Goal: Task Accomplishment & Management: Manage account settings

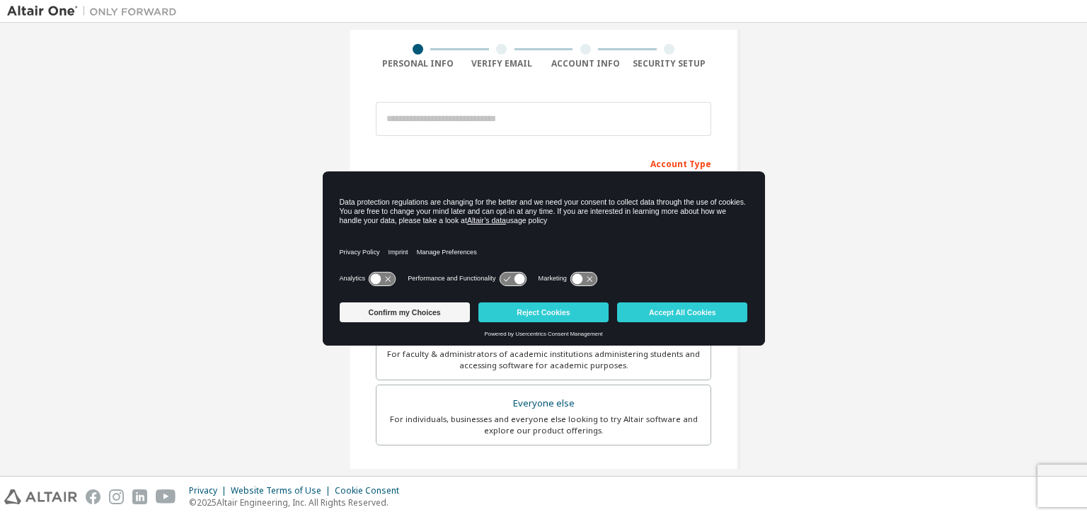
scroll to position [142, 0]
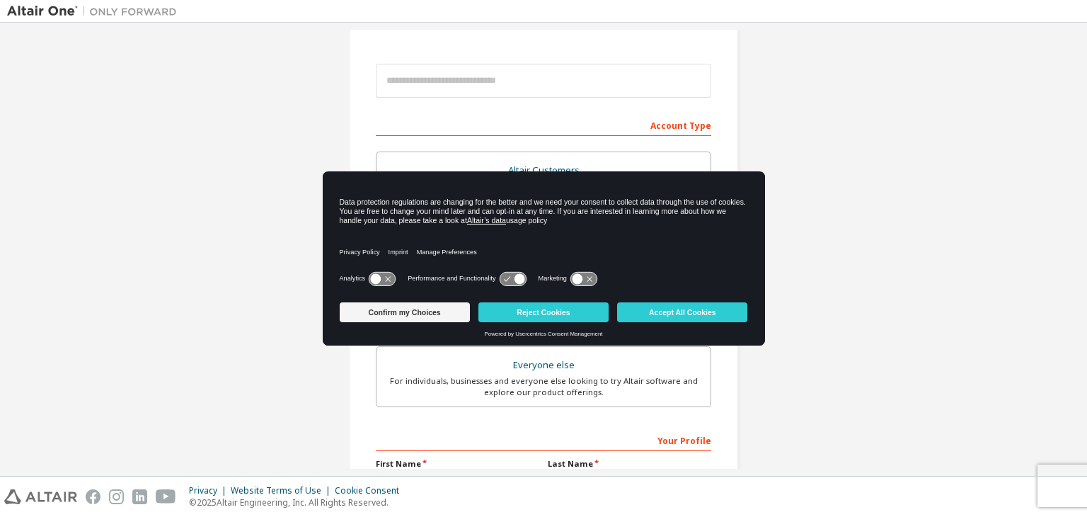
drag, startPoint x: 532, startPoint y: 198, endPoint x: 608, endPoint y: 215, distance: 77.8
click at [608, 215] on div "Data protection regulations are changing for the better and we need your consen…" at bounding box center [544, 212] width 408 height 28
click at [635, 242] on div "Privacy Policy Imprint Manage Preferences" at bounding box center [544, 248] width 408 height 40
click at [548, 311] on button "Reject Cookies" at bounding box center [544, 312] width 130 height 20
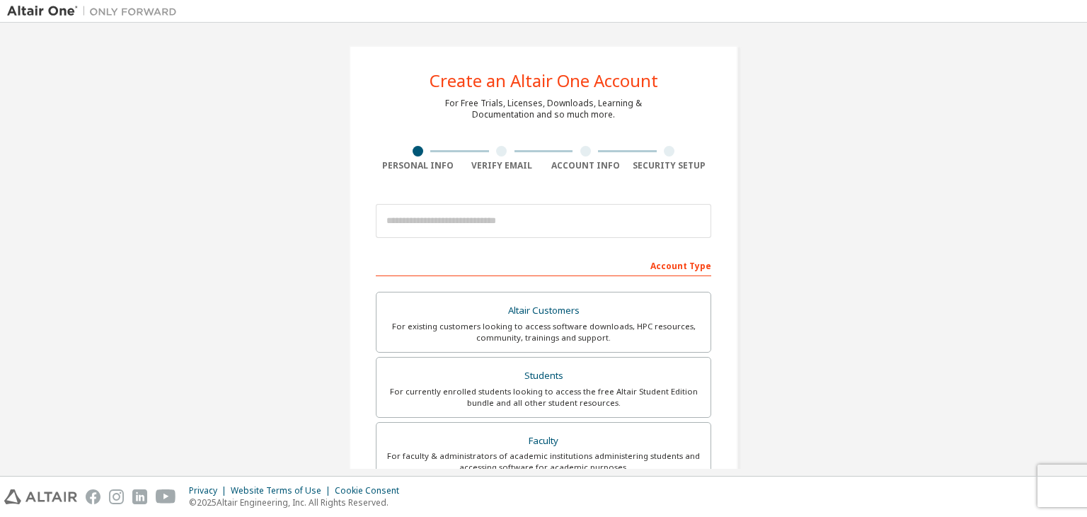
scroll to position [0, 0]
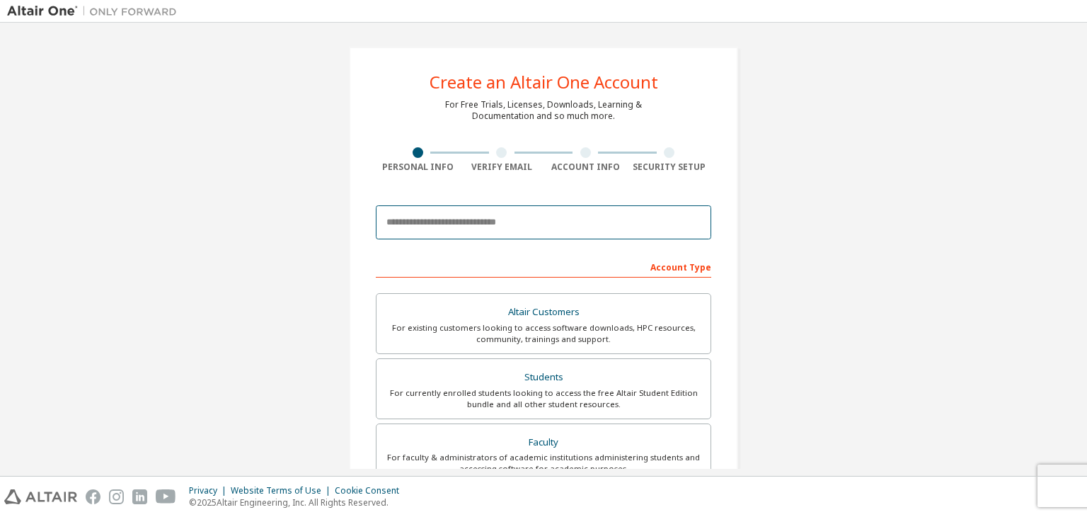
click at [498, 218] on input "email" at bounding box center [544, 222] width 336 height 34
click at [629, 227] on input "email" at bounding box center [544, 222] width 336 height 34
click at [655, 225] on input "**********" at bounding box center [544, 222] width 336 height 34
type input "**********"
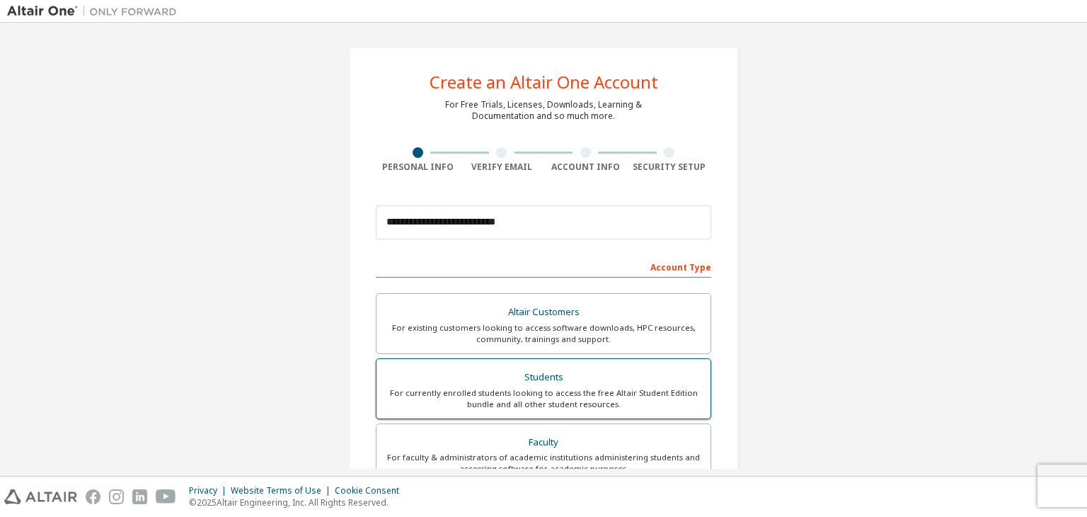
click at [542, 377] on div "Students" at bounding box center [543, 377] width 317 height 20
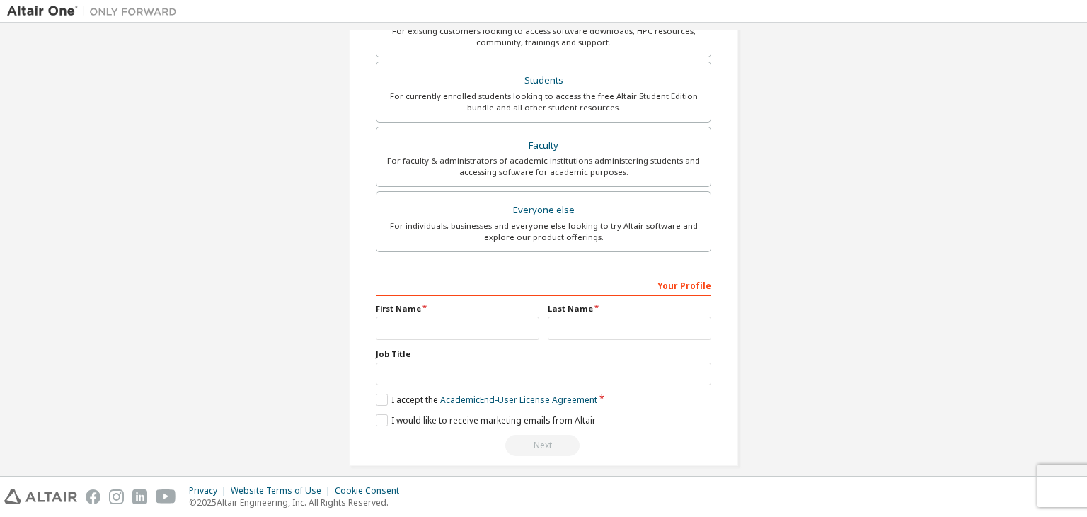
scroll to position [308, 0]
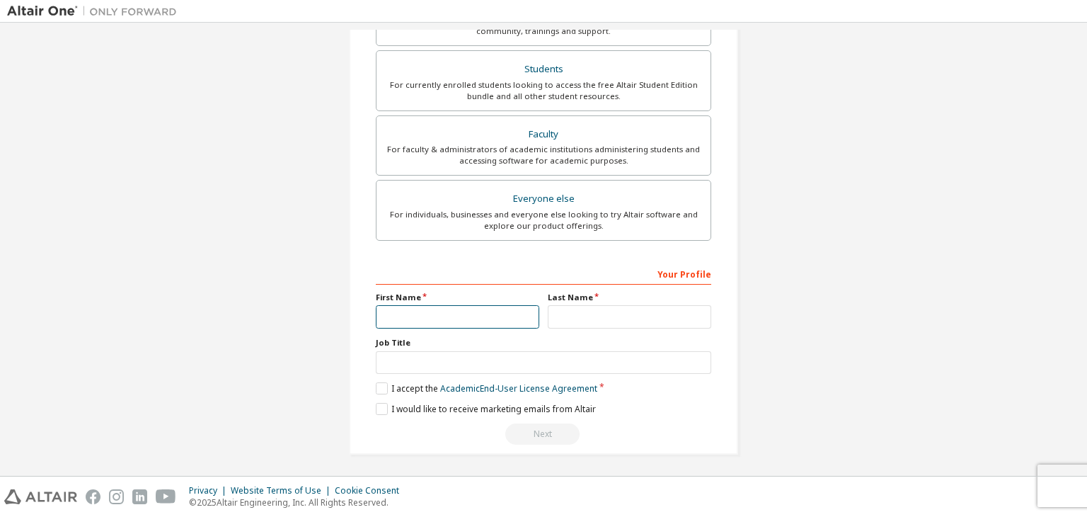
click at [457, 321] on input "text" at bounding box center [458, 316] width 164 height 23
type input "****"
click at [571, 311] on input "text" at bounding box center [630, 316] width 164 height 23
type input "**********"
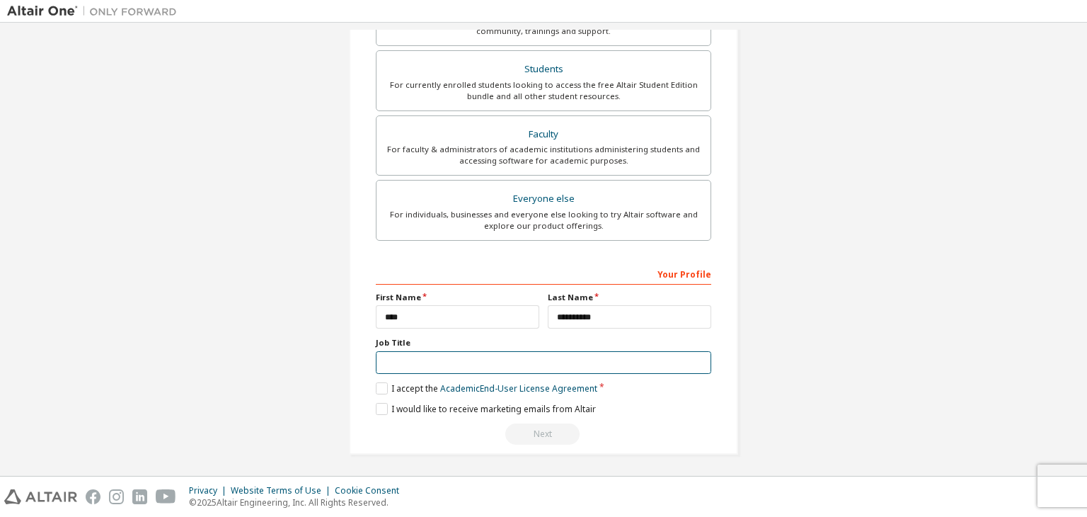
click at [441, 352] on input "text" at bounding box center [544, 362] width 336 height 23
type input "********"
click at [376, 382] on label "I accept the Academic End-User License Agreement" at bounding box center [487, 388] width 222 height 12
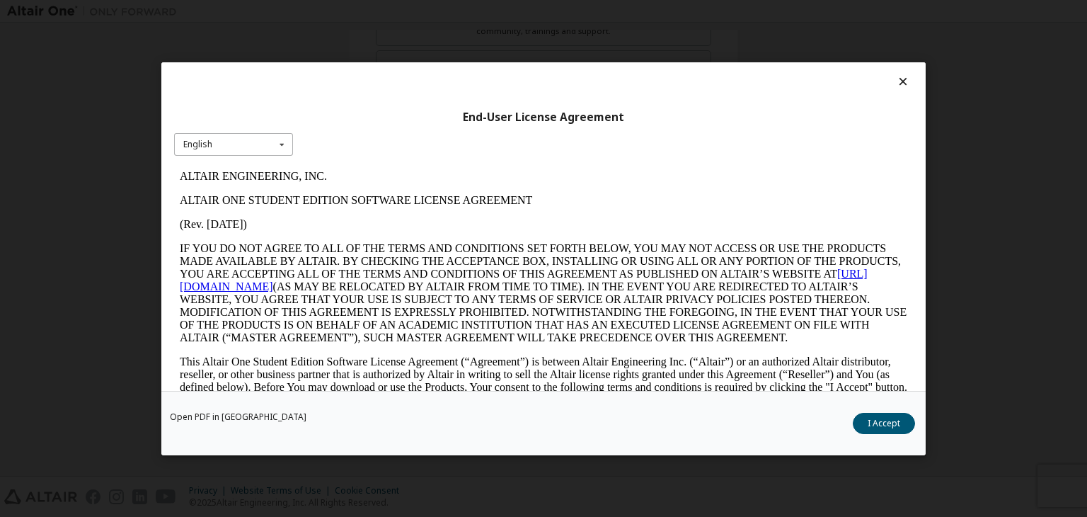
scroll to position [0, 0]
click at [258, 139] on div "English English" at bounding box center [233, 143] width 119 height 23
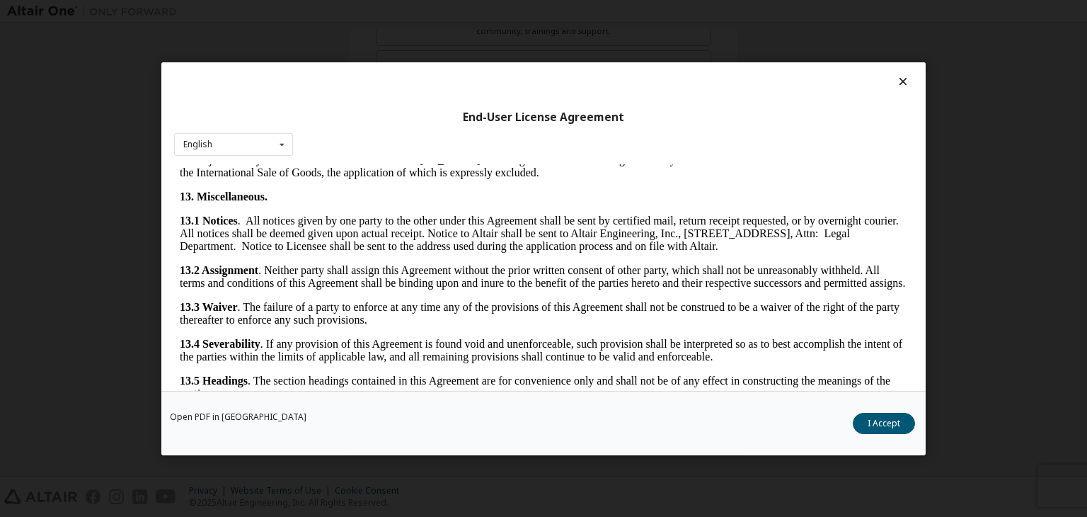
scroll to position [2365, 0]
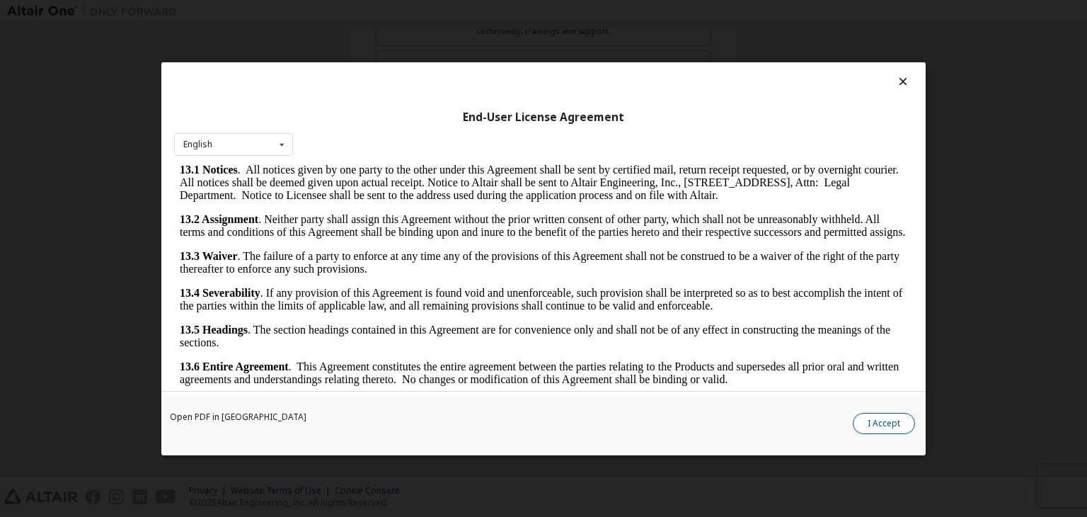
click at [896, 420] on button "I Accept" at bounding box center [884, 423] width 62 height 21
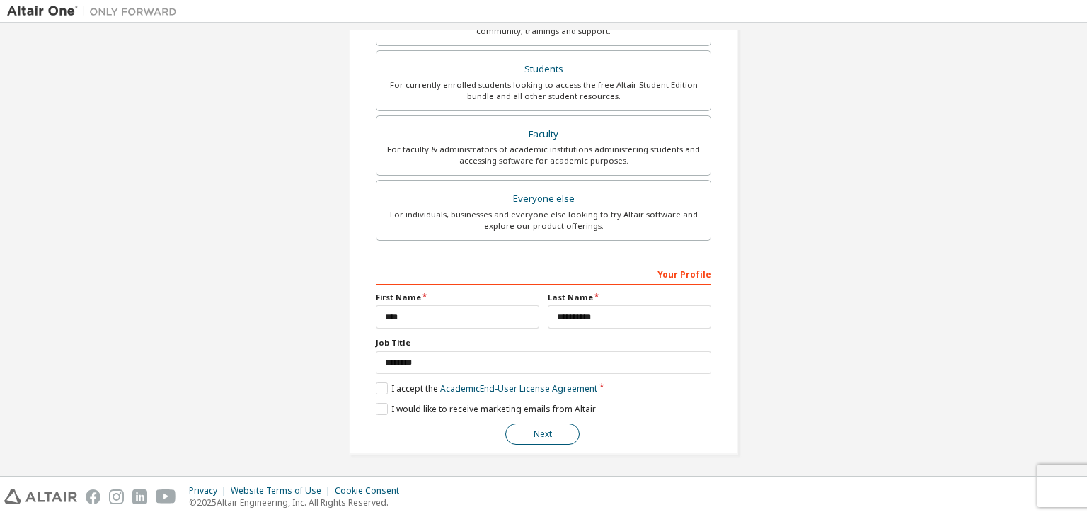
click at [538, 436] on button "Next" at bounding box center [542, 433] width 74 height 21
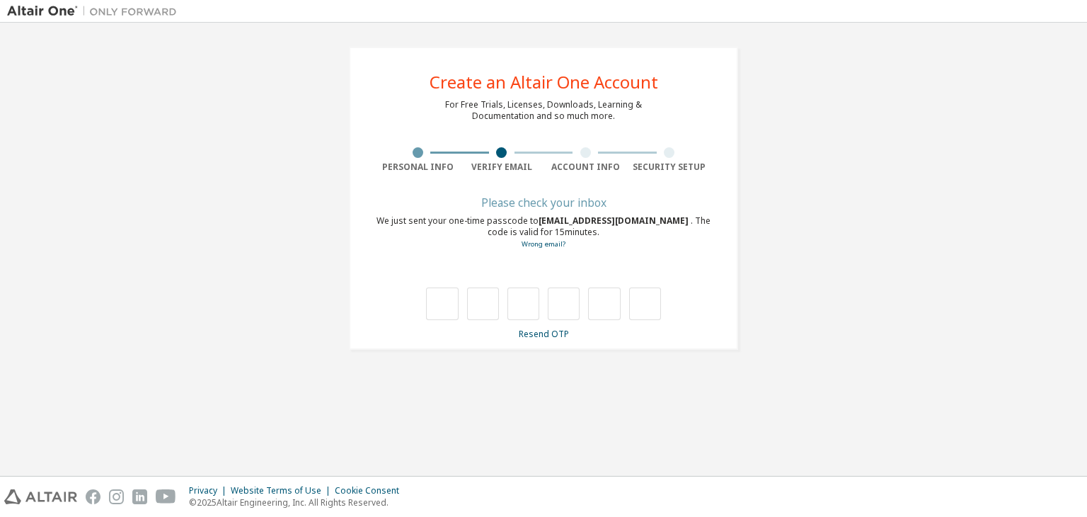
scroll to position [0, 0]
type input "*"
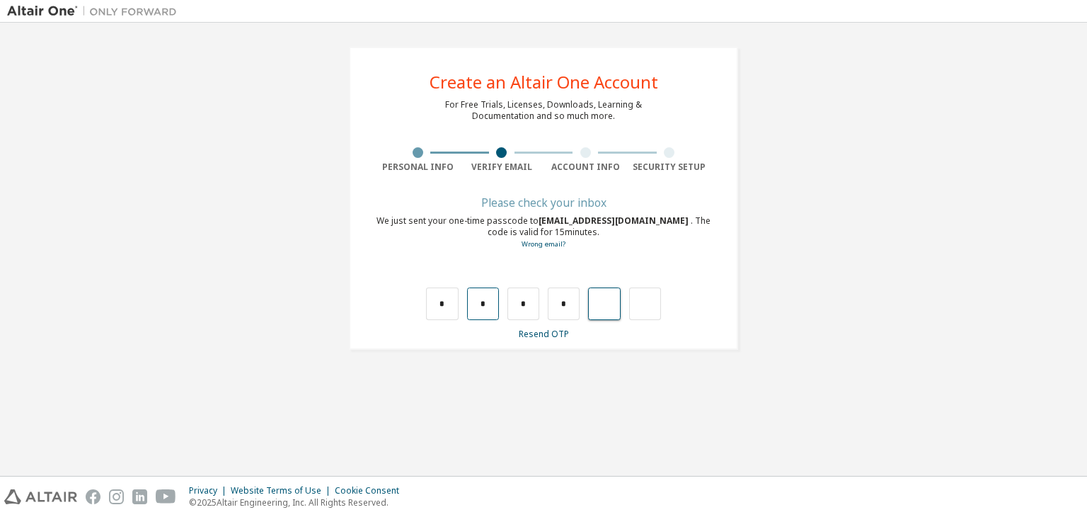
type input "*"
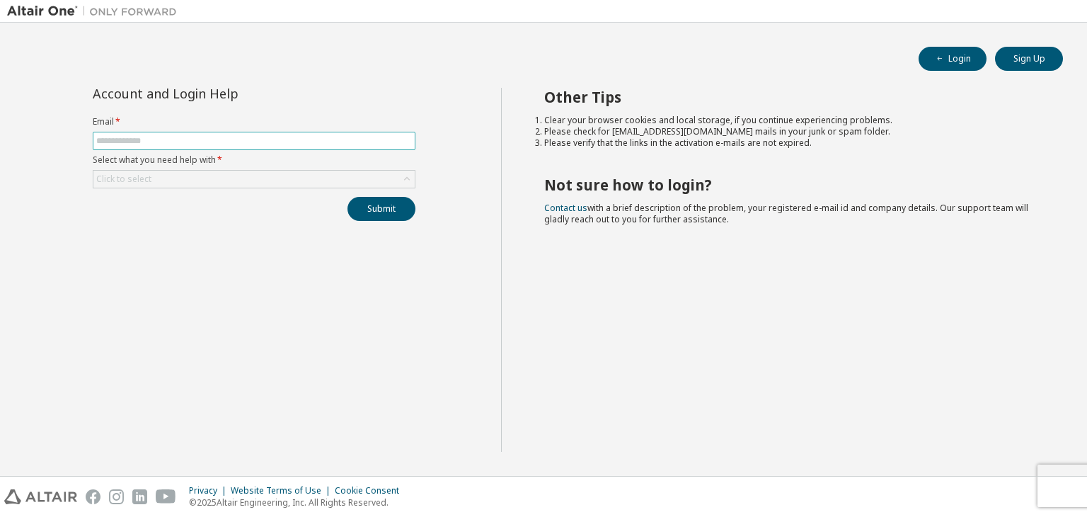
click at [275, 140] on input "text" at bounding box center [254, 140] width 316 height 11
type input "**********"
click at [301, 181] on div "Click to select" at bounding box center [253, 179] width 321 height 17
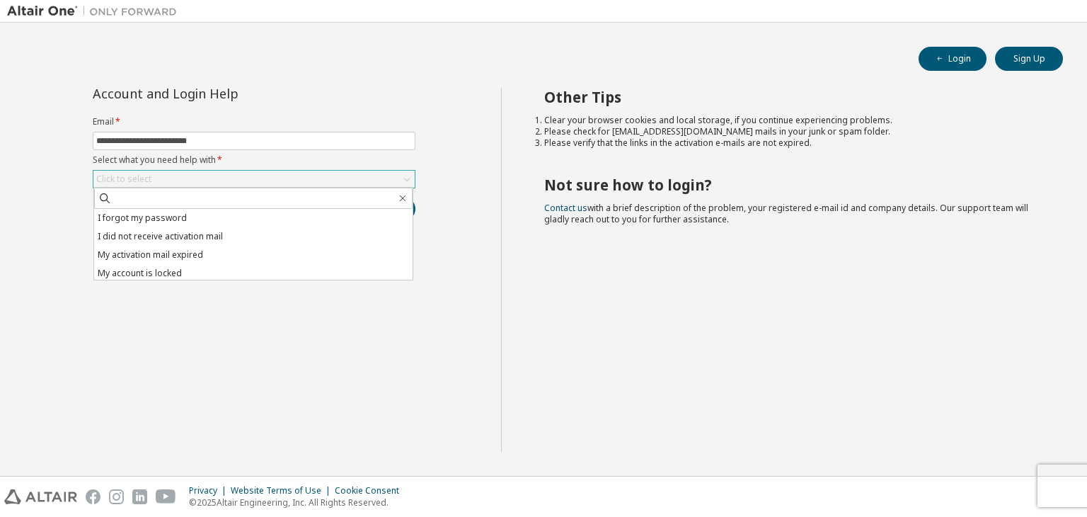
click at [301, 181] on div "Click to select" at bounding box center [253, 179] width 321 height 17
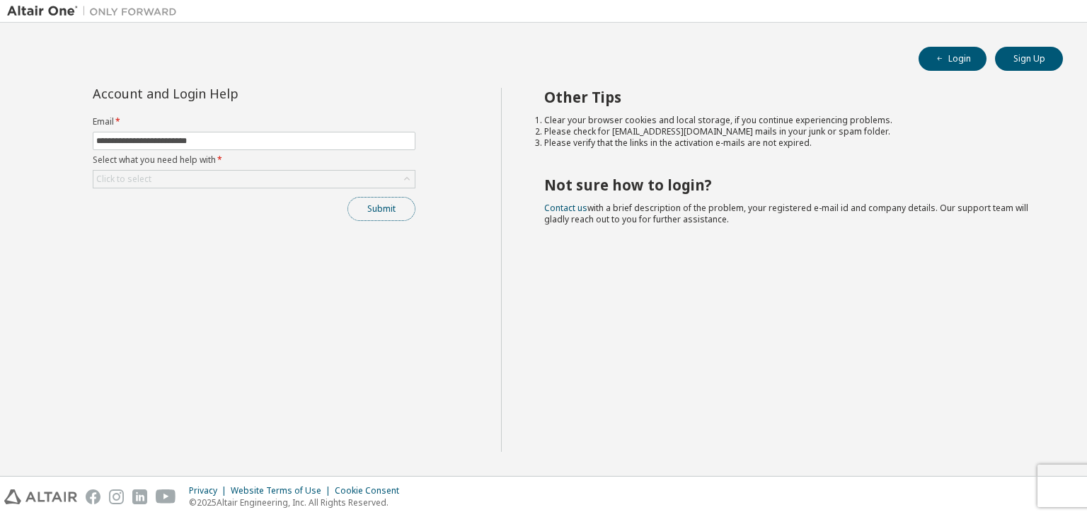
click at [357, 200] on button "Submit" at bounding box center [382, 209] width 68 height 24
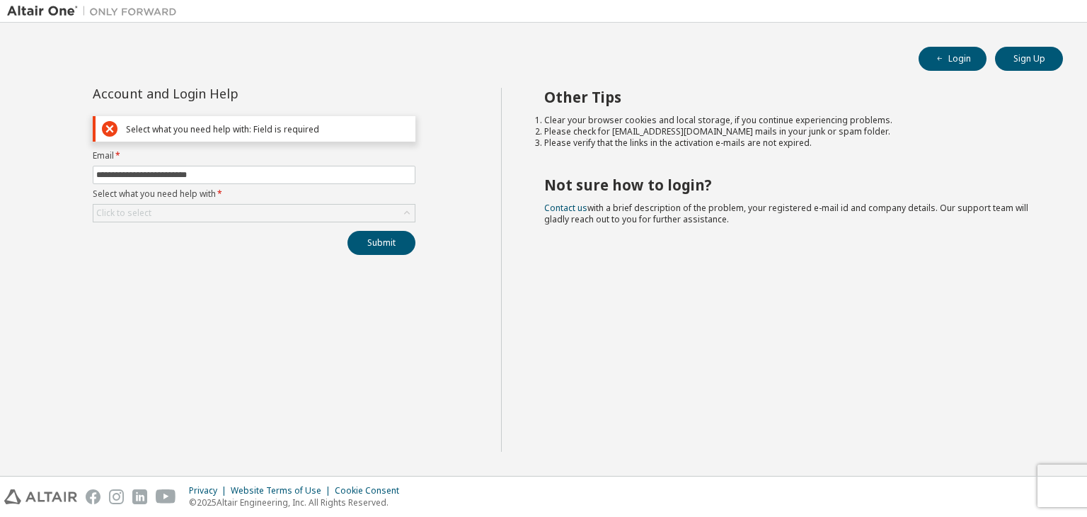
click at [258, 126] on div "Select what you need help with: Field is required" at bounding box center [267, 129] width 283 height 11
click at [122, 127] on div "Select what you need help with: Field is required" at bounding box center [255, 128] width 307 height 17
click at [362, 234] on button "Submit" at bounding box center [382, 243] width 68 height 24
click at [939, 60] on icon "button" at bounding box center [940, 59] width 8 height 8
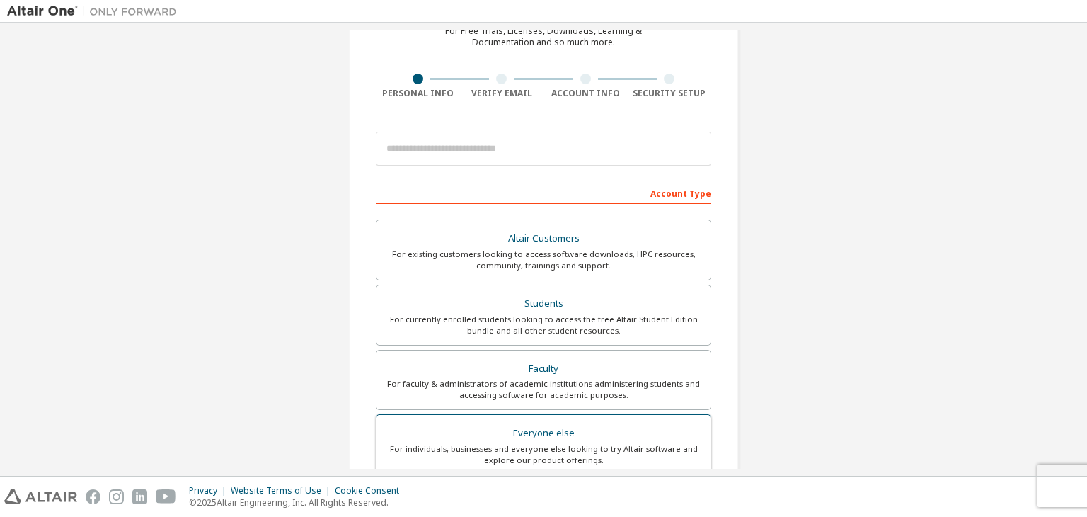
scroll to position [308, 0]
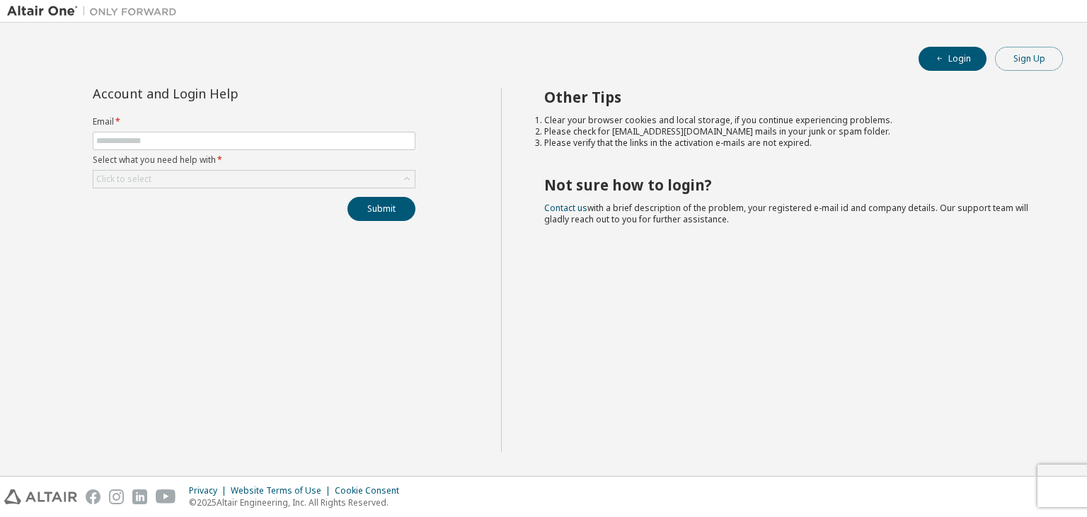
click at [1029, 52] on button "Sign Up" at bounding box center [1029, 59] width 68 height 24
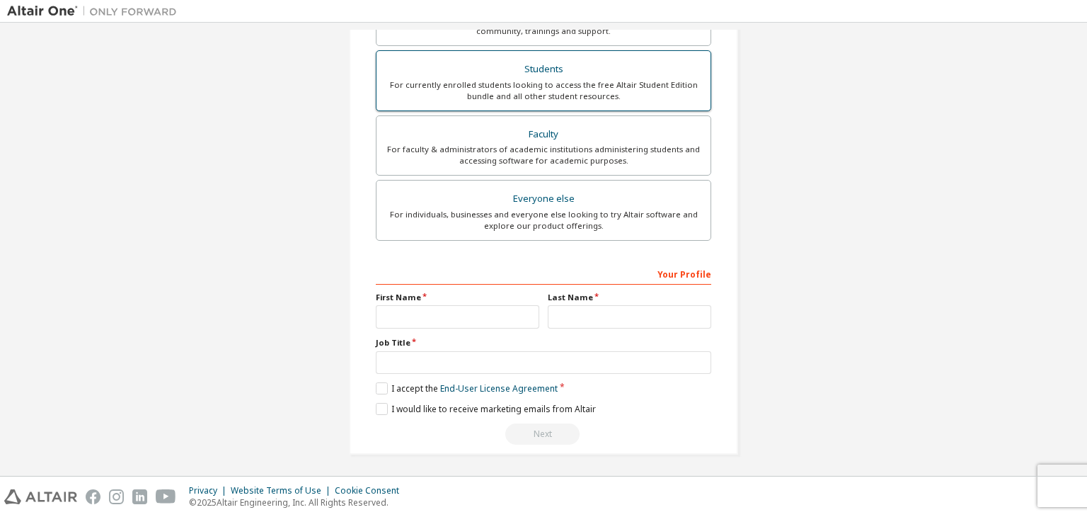
click at [563, 75] on div "Students" at bounding box center [543, 69] width 317 height 20
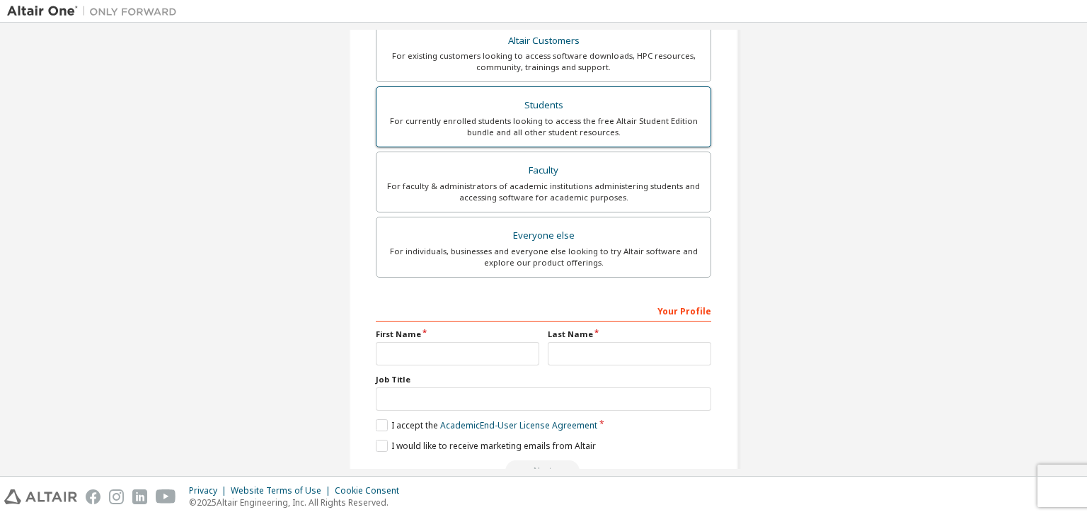
scroll to position [344, 0]
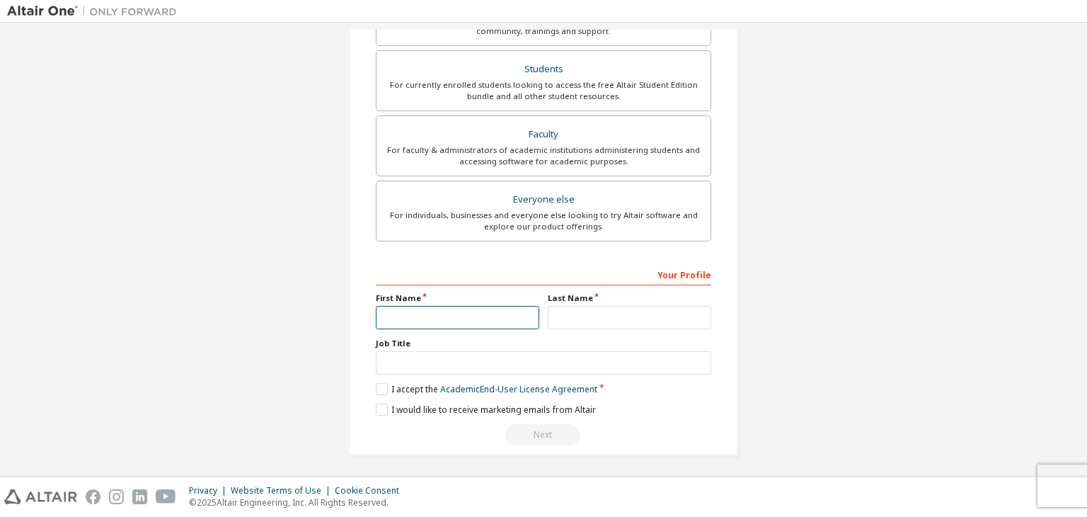
click at [484, 314] on input "text" at bounding box center [458, 317] width 164 height 23
type input "****"
click at [566, 322] on input "text" at bounding box center [630, 317] width 164 height 23
type input "**********"
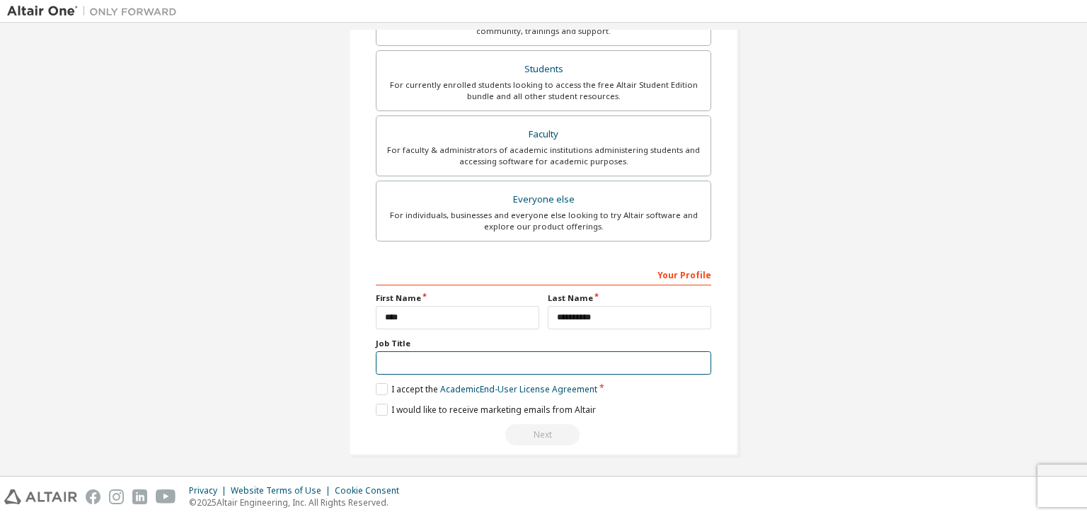
click at [476, 360] on input "text" at bounding box center [544, 362] width 336 height 23
type input "********"
click at [376, 391] on label "I accept the Academic End-User License Agreement" at bounding box center [487, 389] width 222 height 12
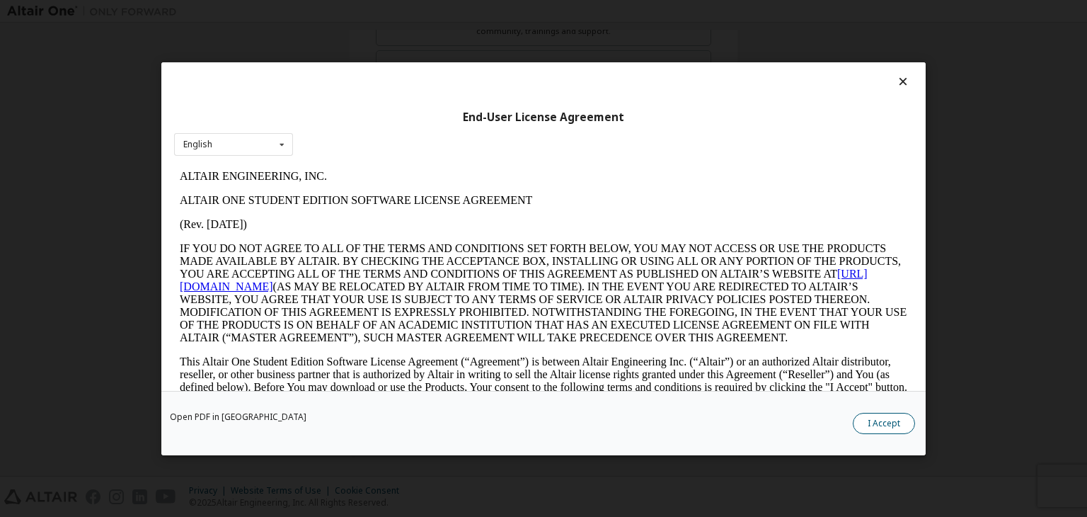
scroll to position [0, 0]
click at [901, 413] on button "I Accept" at bounding box center [884, 423] width 62 height 21
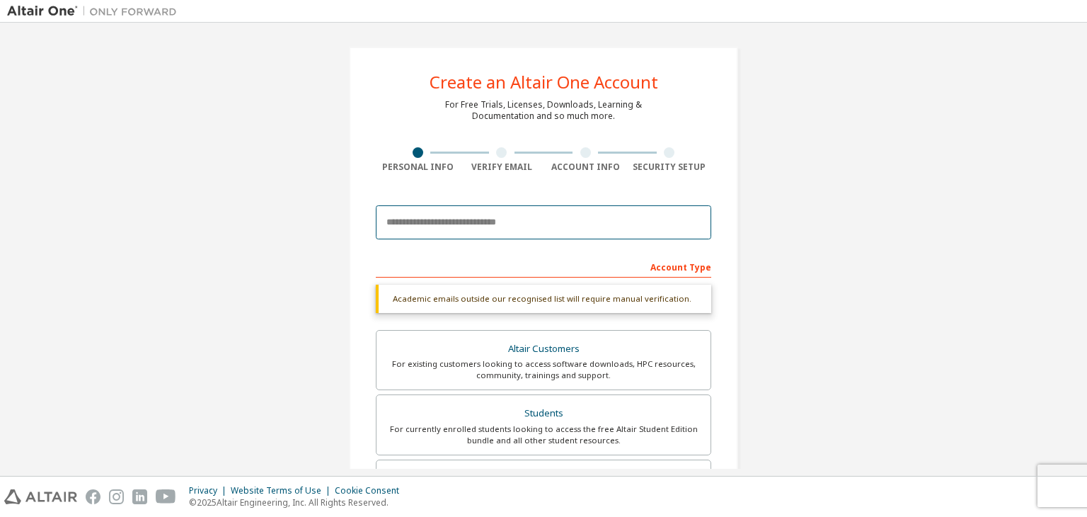
click at [584, 216] on input "email" at bounding box center [544, 222] width 336 height 34
type input "**********"
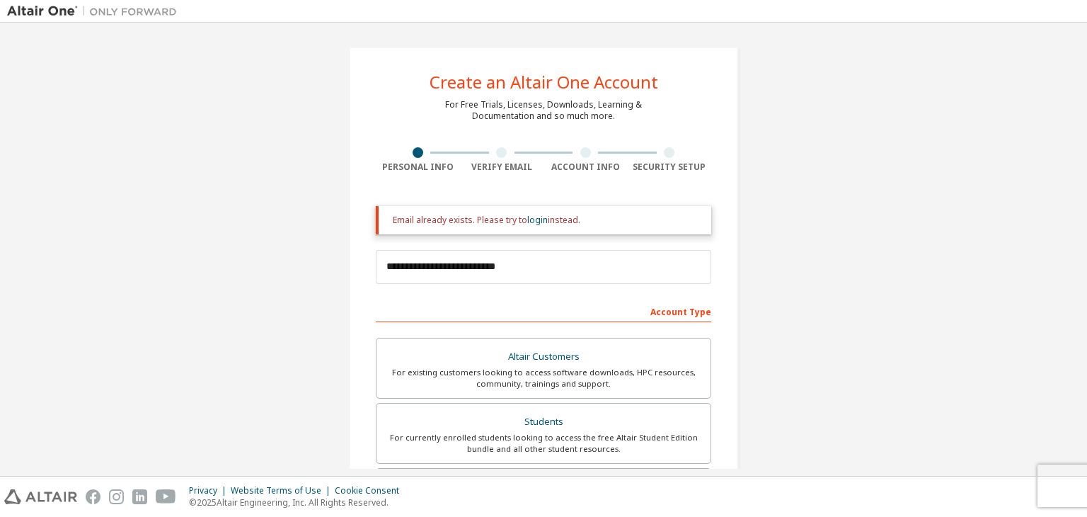
click at [555, 225] on div "Email already exists. Please try to login instead." at bounding box center [546, 220] width 307 height 11
click at [552, 277] on input "**********" at bounding box center [544, 267] width 336 height 34
click at [603, 227] on div "Email already exists. Please try to login instead." at bounding box center [544, 220] width 336 height 28
click at [608, 219] on div "Email already exists. Please try to login instead." at bounding box center [546, 220] width 307 height 11
drag, startPoint x: 578, startPoint y: 222, endPoint x: 372, endPoint y: 224, distance: 206.0
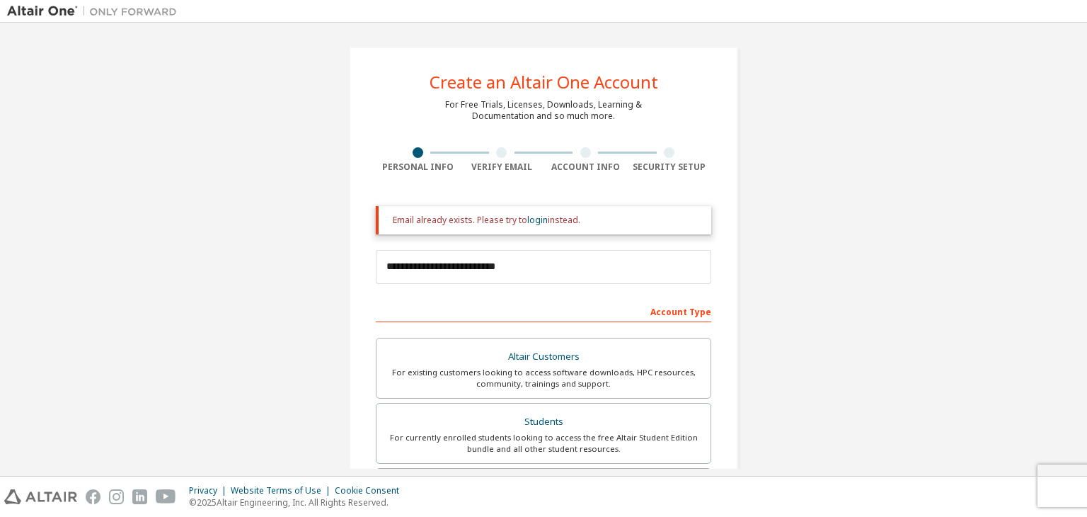
click at [376, 224] on div "Email already exists. Please try to login instead." at bounding box center [544, 220] width 336 height 28
copy div "Email already exists. Please try to login instead."
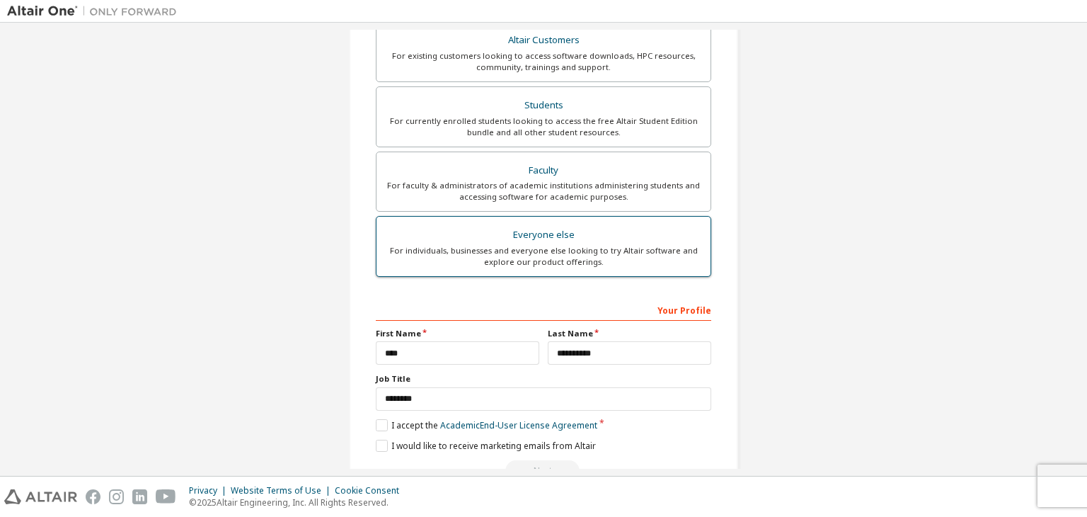
scroll to position [353, 0]
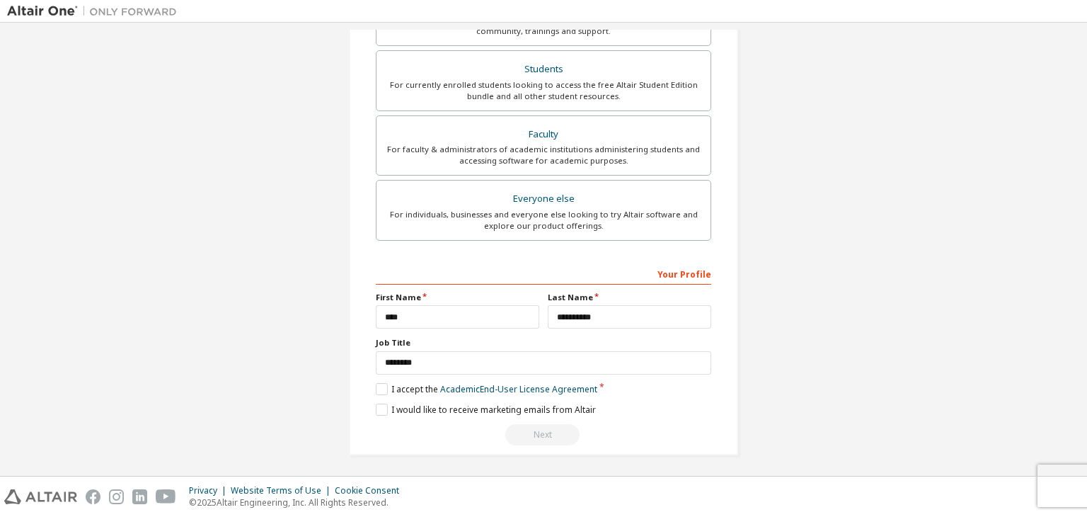
click at [504, 430] on div "Next" at bounding box center [544, 434] width 336 height 21
click at [527, 428] on div "Next" at bounding box center [544, 434] width 336 height 21
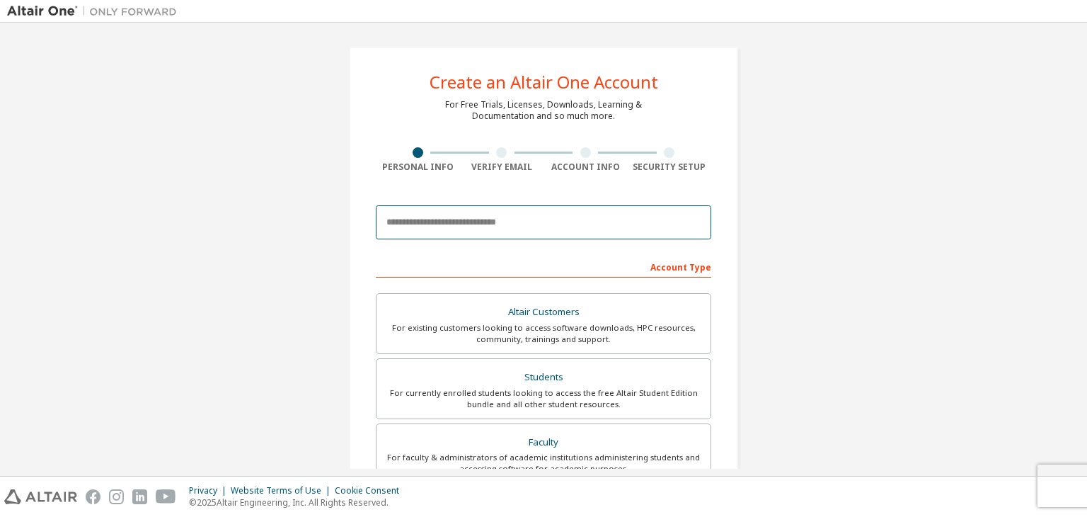
click at [524, 219] on input "email" at bounding box center [544, 222] width 336 height 34
type input "**********"
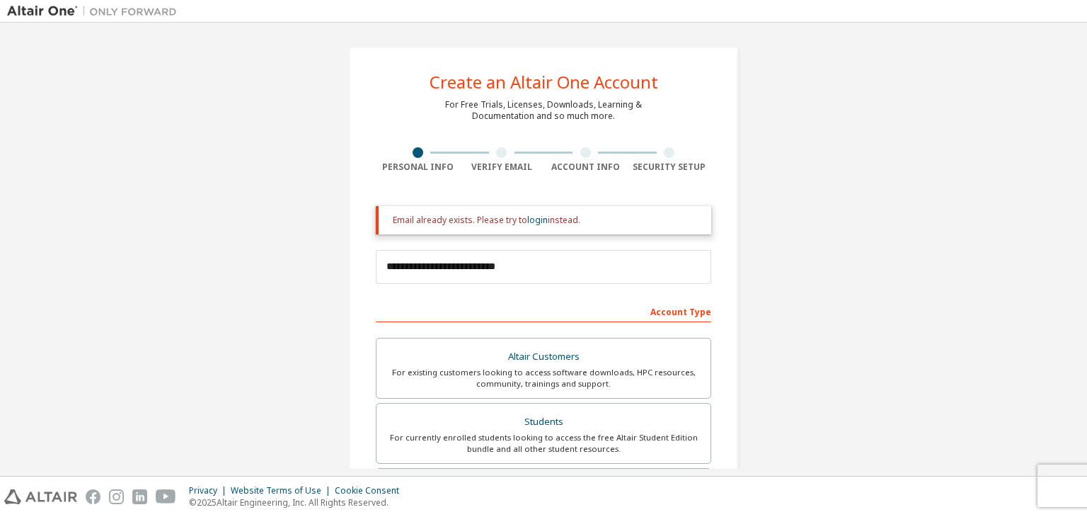
drag, startPoint x: 597, startPoint y: 212, endPoint x: 389, endPoint y: 219, distance: 209.0
click at [389, 219] on div "Email already exists. Please try to login instead." at bounding box center [544, 220] width 336 height 28
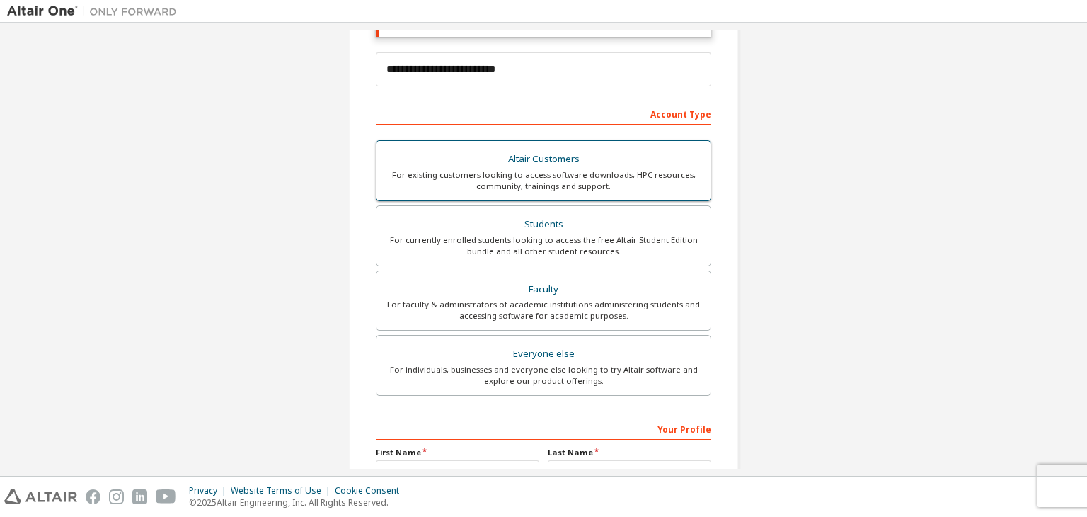
scroll to position [212, 0]
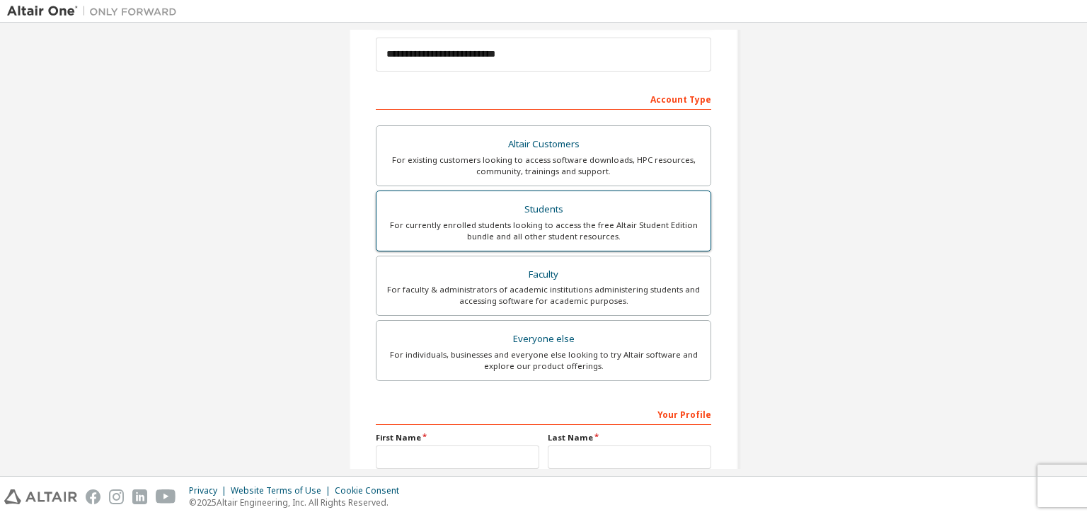
click at [563, 232] on div "For currently enrolled students looking to access the free Altair Student Editi…" at bounding box center [543, 230] width 317 height 23
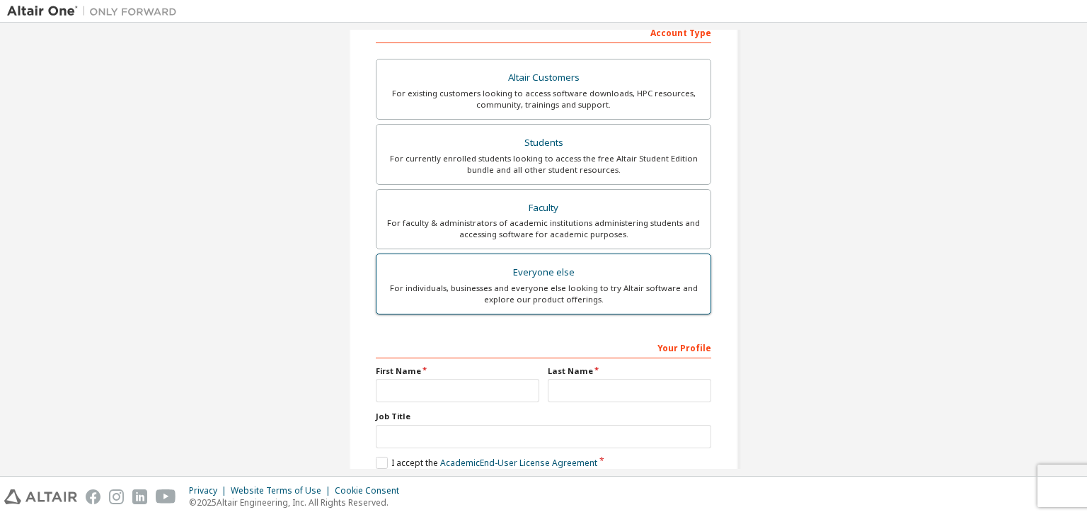
scroll to position [353, 0]
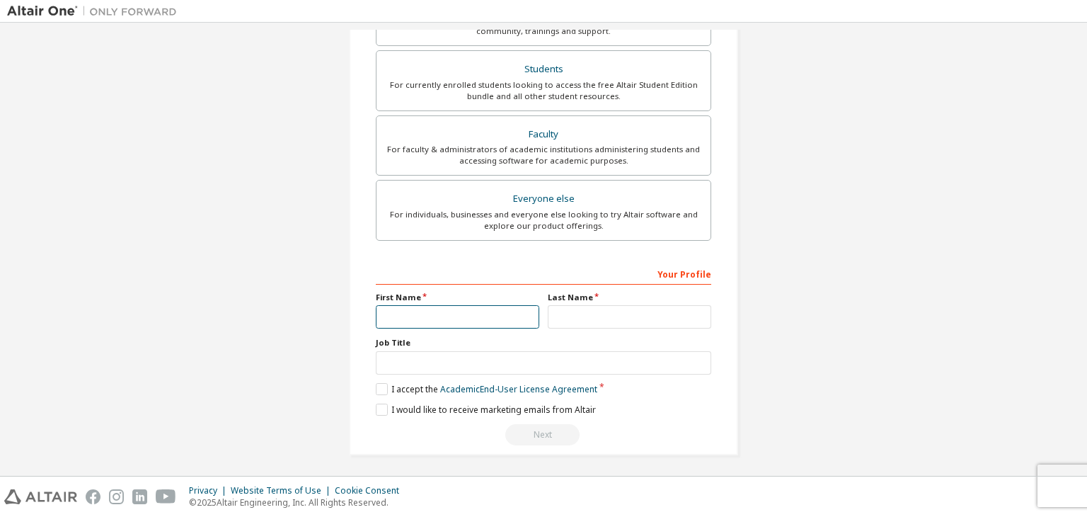
click at [505, 319] on input "text" at bounding box center [458, 316] width 164 height 23
type input "****"
click at [576, 322] on input "text" at bounding box center [630, 316] width 164 height 23
type input "**********"
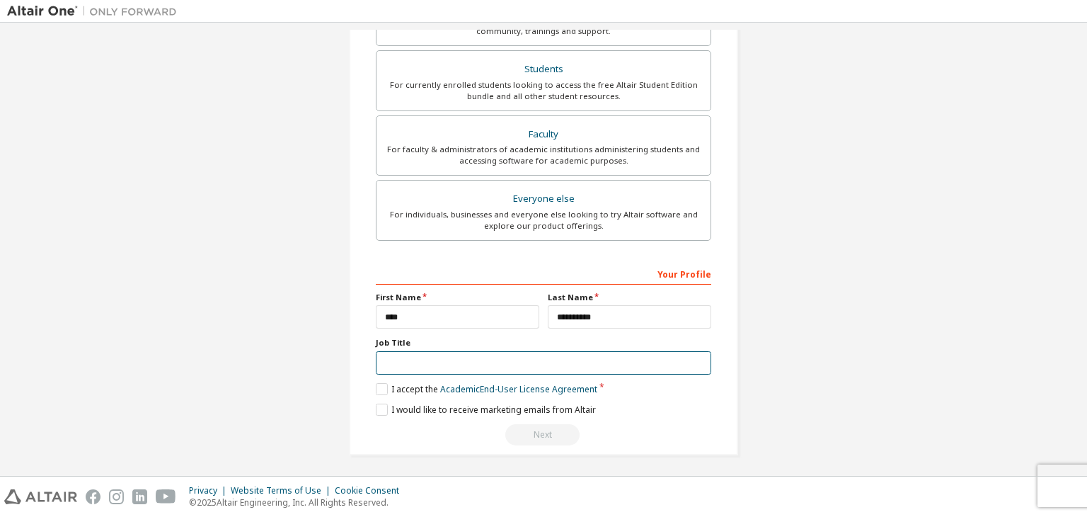
click at [518, 362] on input "text" at bounding box center [544, 362] width 336 height 23
type input "********"
click at [453, 383] on link "Academic End-User License Agreement" at bounding box center [518, 389] width 157 height 12
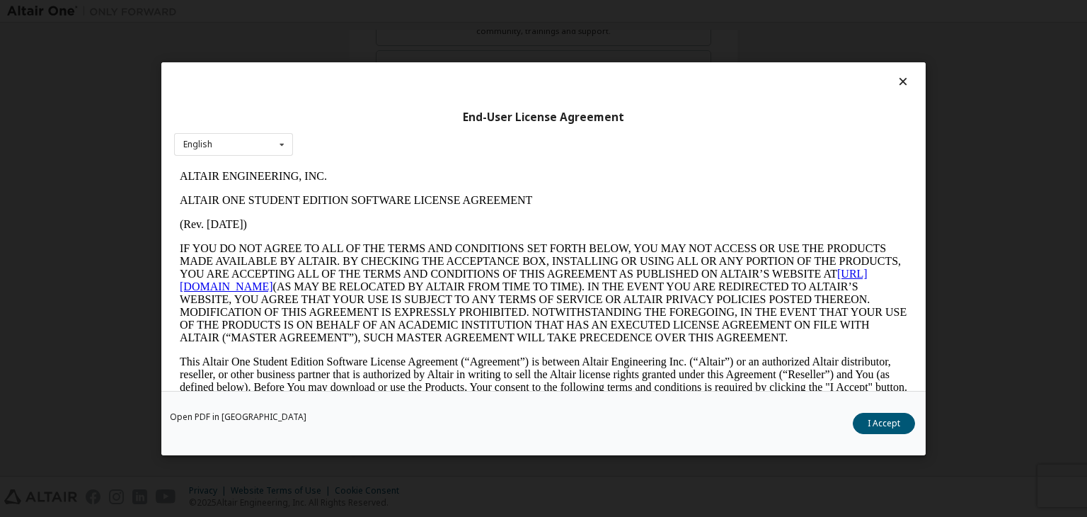
scroll to position [0, 0]
click at [859, 417] on button "I Accept" at bounding box center [884, 423] width 62 height 21
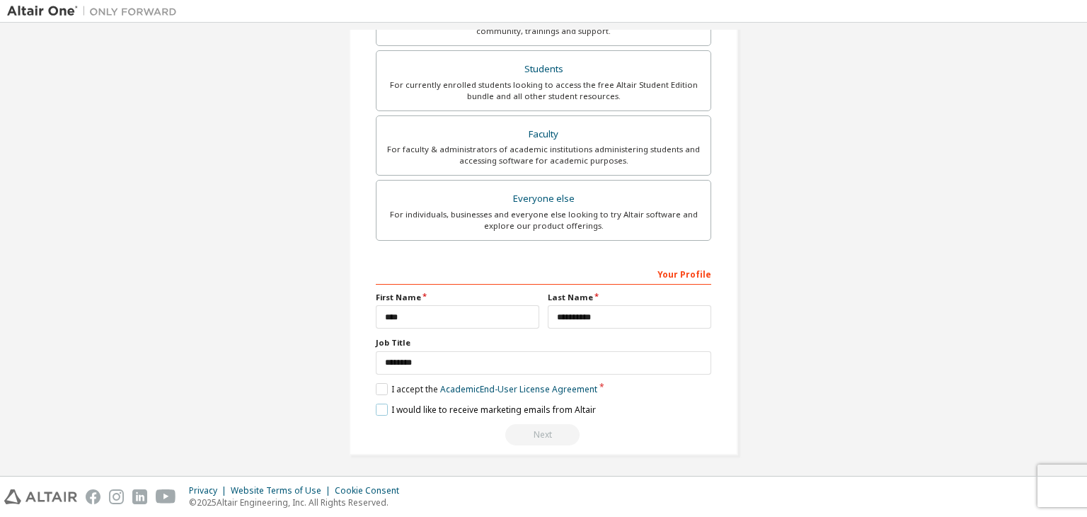
click at [376, 404] on label "I would like to receive marketing emails from Altair" at bounding box center [486, 410] width 220 height 12
click at [377, 405] on label "I would like to receive marketing emails from Altair" at bounding box center [486, 410] width 220 height 12
click at [537, 430] on div "Next" at bounding box center [544, 434] width 336 height 21
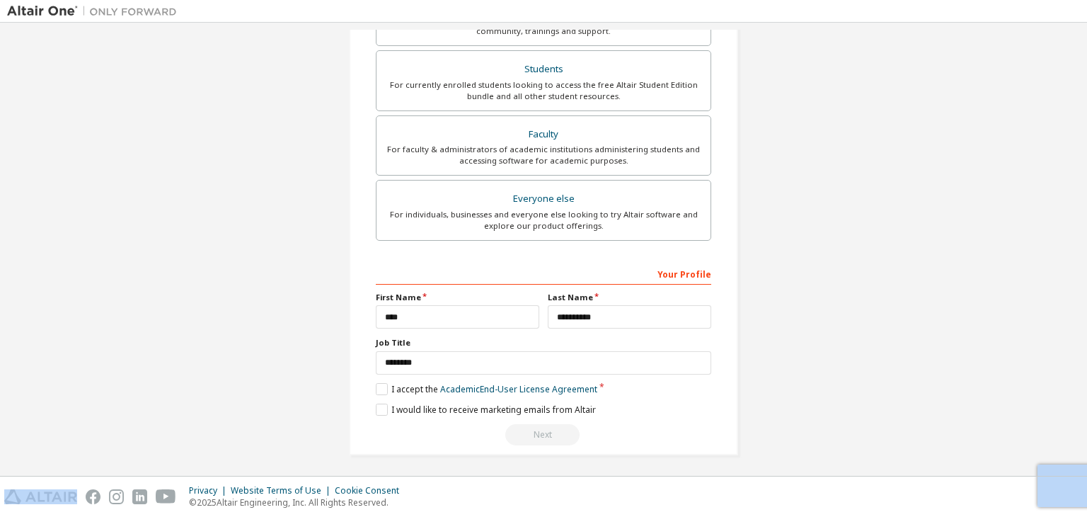
click at [537, 430] on div "Next" at bounding box center [544, 434] width 336 height 21
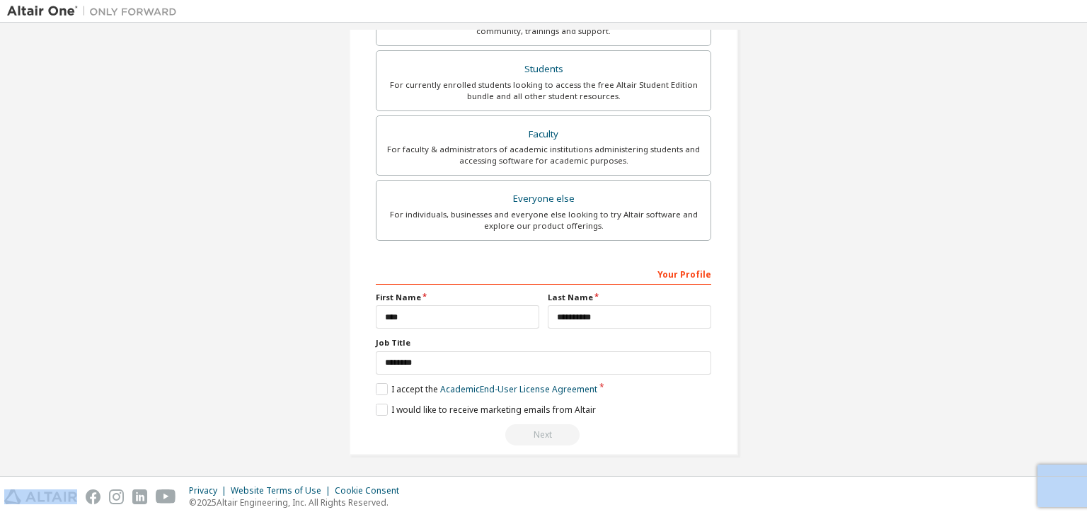
click at [537, 430] on div "Next" at bounding box center [544, 434] width 336 height 21
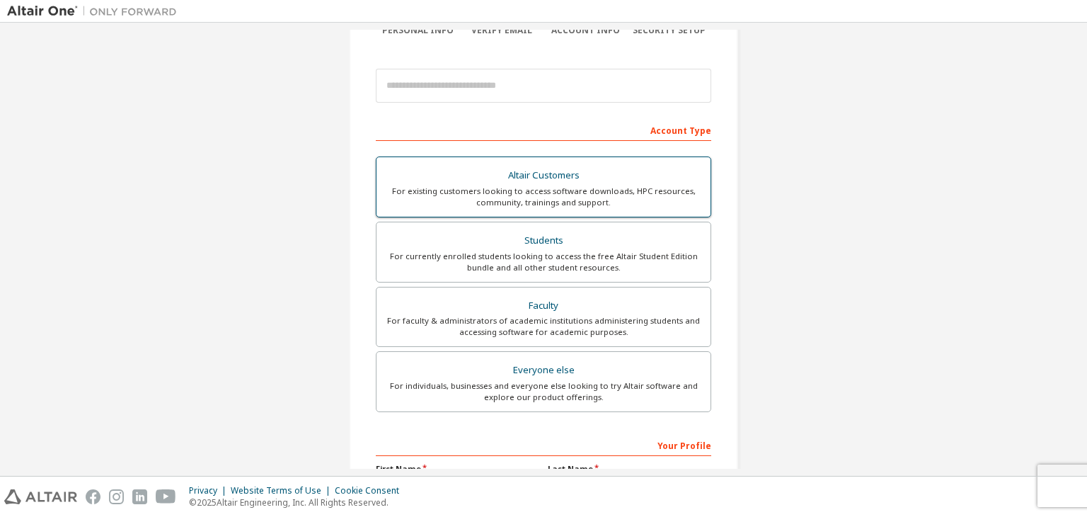
scroll to position [25, 0]
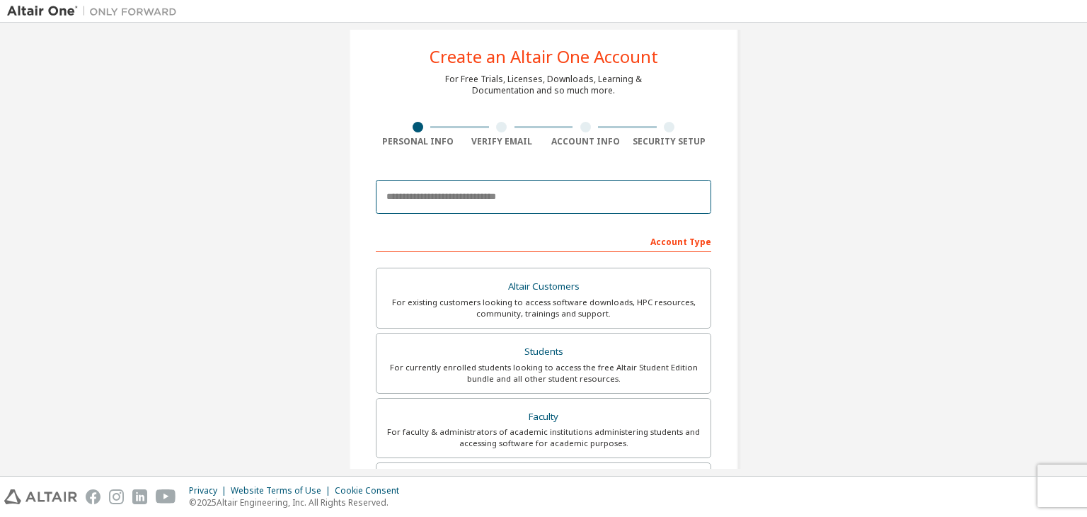
click at [491, 186] on input "email" at bounding box center [544, 197] width 336 height 34
click at [501, 130] on div at bounding box center [501, 127] width 11 height 11
click at [490, 181] on input "email" at bounding box center [544, 197] width 336 height 34
type input "**********"
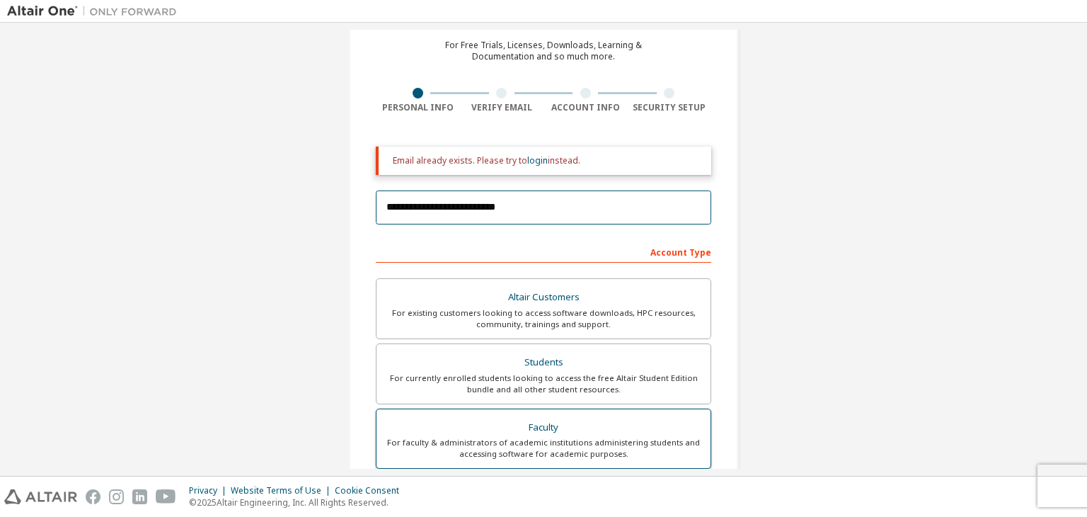
scroll to position [25, 0]
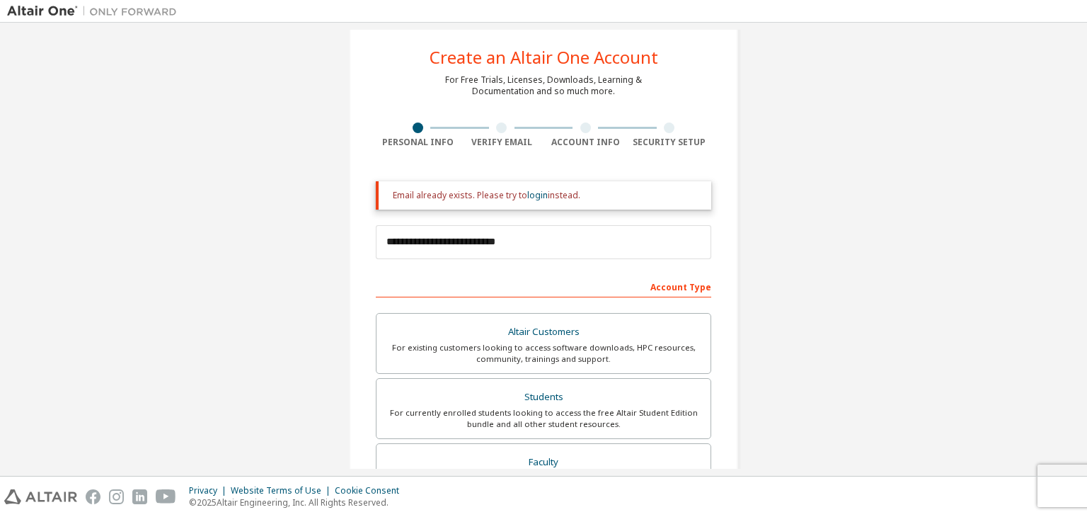
click at [439, 195] on div "Email already exists. Please try to login instead." at bounding box center [546, 195] width 307 height 11
drag, startPoint x: 388, startPoint y: 194, endPoint x: 607, endPoint y: 215, distance: 220.5
click at [607, 216] on form "**********" at bounding box center [544, 476] width 336 height 591
click at [591, 199] on div "Email already exists. Please try to login instead." at bounding box center [546, 195] width 307 height 11
click at [583, 196] on div "Email already exists. Please try to login instead." at bounding box center [546, 195] width 307 height 11
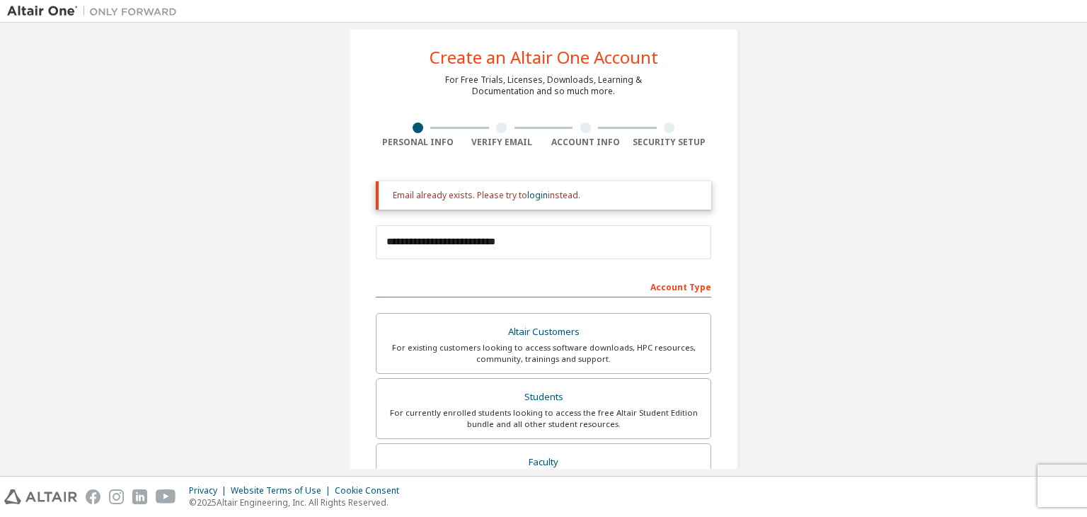
click at [575, 193] on div "Email already exists. Please try to login instead." at bounding box center [546, 195] width 307 height 11
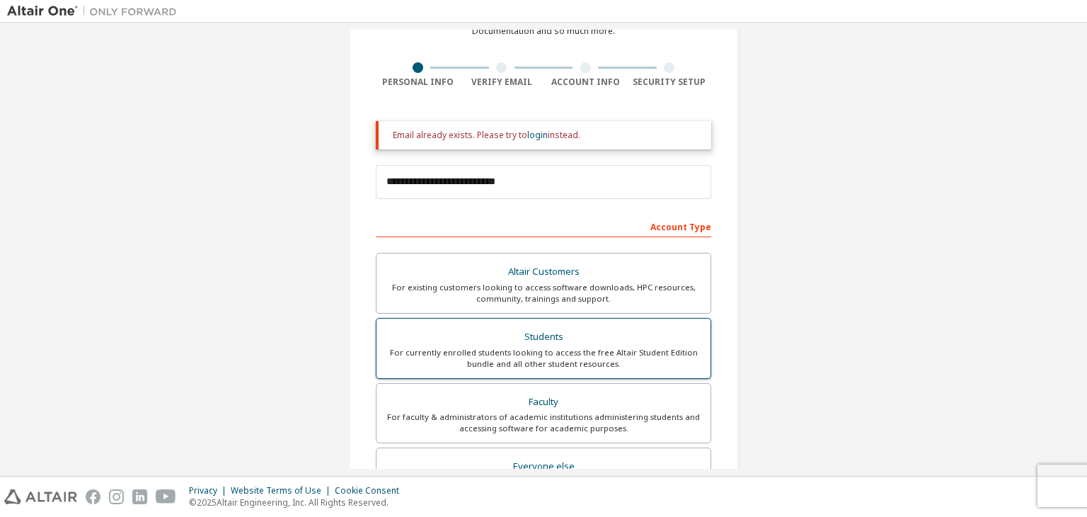
scroll to position [237, 0]
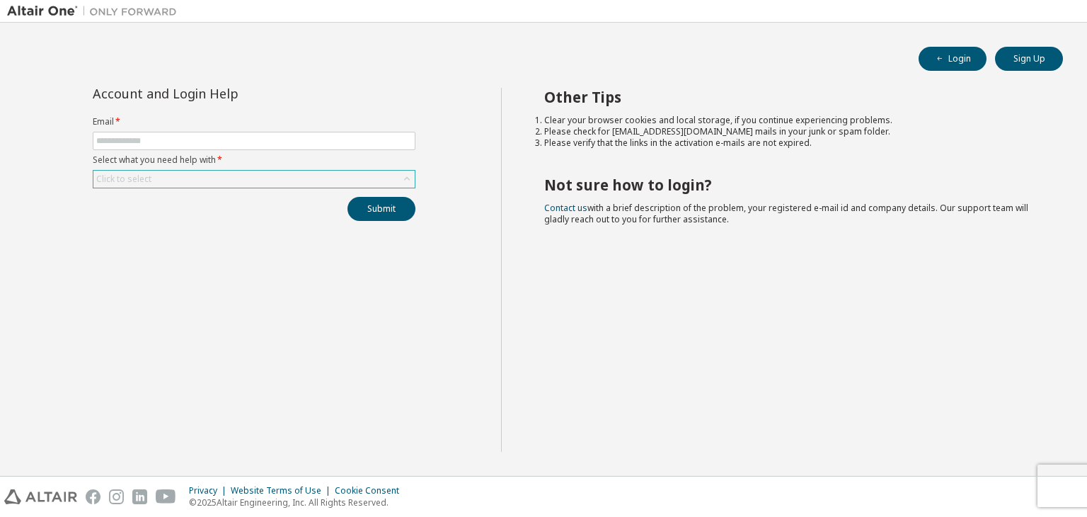
click at [326, 183] on div "Click to select" at bounding box center [253, 179] width 321 height 17
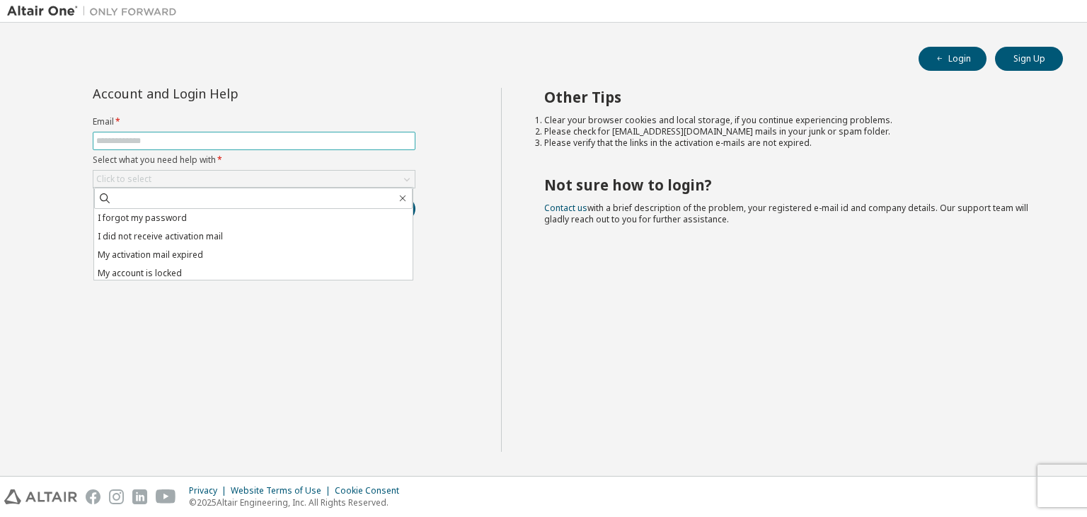
click at [331, 138] on input "text" at bounding box center [254, 140] width 316 height 11
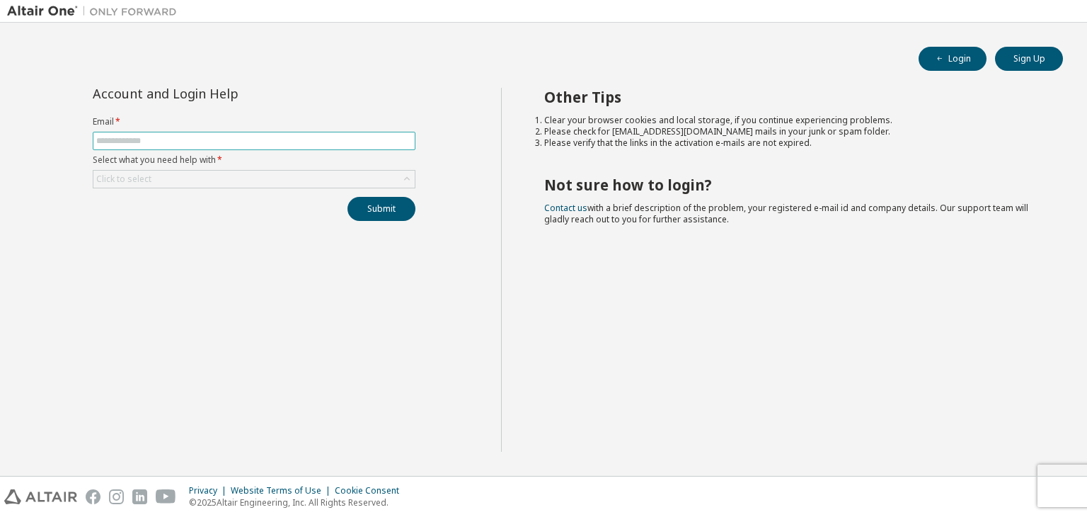
type input "**********"
click at [336, 170] on div "Click to select" at bounding box center [254, 179] width 323 height 18
click at [340, 176] on div "Click to select" at bounding box center [253, 179] width 321 height 17
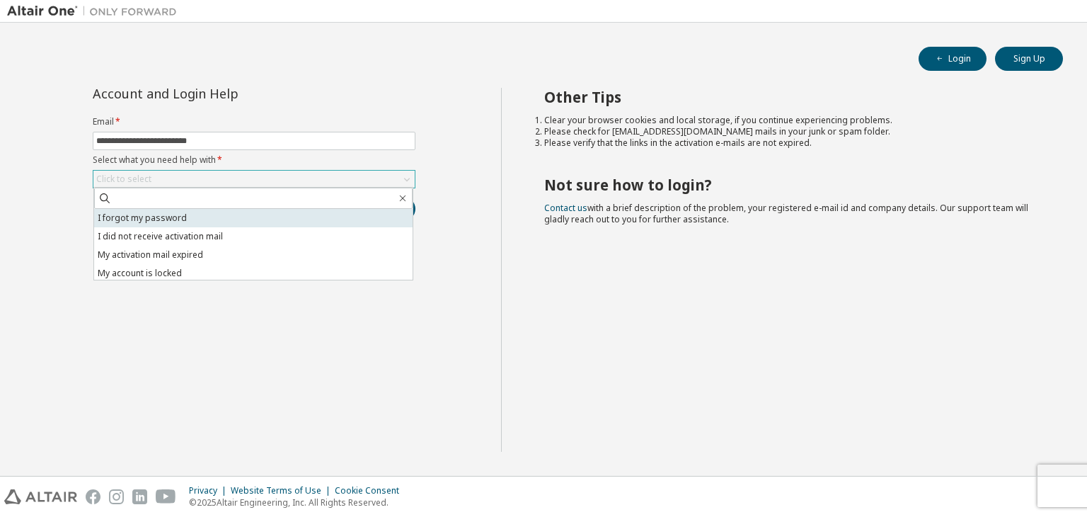
click at [234, 222] on li "I forgot my password" at bounding box center [253, 218] width 319 height 18
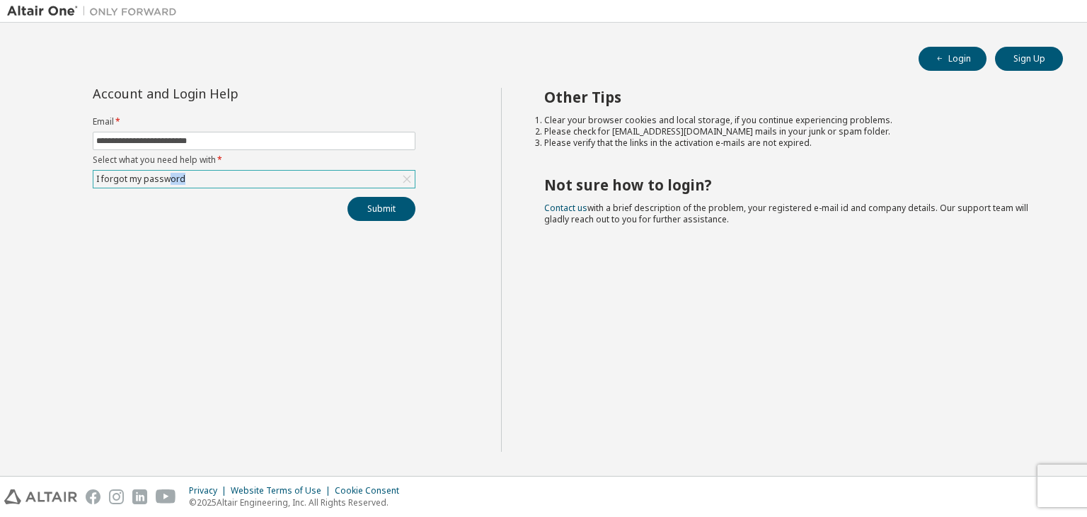
drag, startPoint x: 210, startPoint y: 182, endPoint x: 170, endPoint y: 187, distance: 40.7
click at [170, 187] on div "I forgot my password" at bounding box center [254, 179] width 323 height 18
drag, startPoint x: 96, startPoint y: 182, endPoint x: 185, endPoint y: 181, distance: 88.5
click at [185, 181] on div "I forgot my password" at bounding box center [253, 179] width 321 height 17
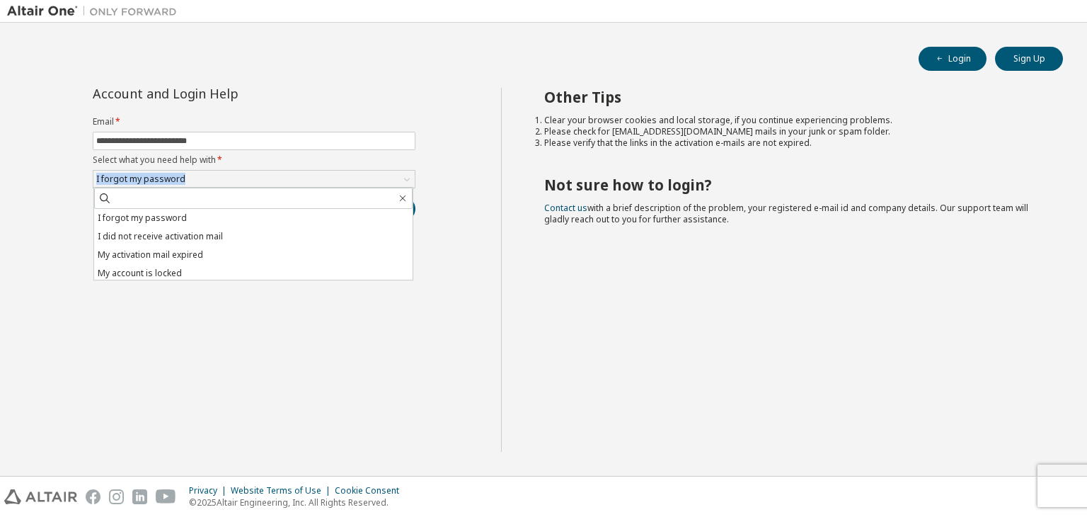
copy div "I forgot my password"
click at [466, 156] on div "**********" at bounding box center [254, 270] width 494 height 364
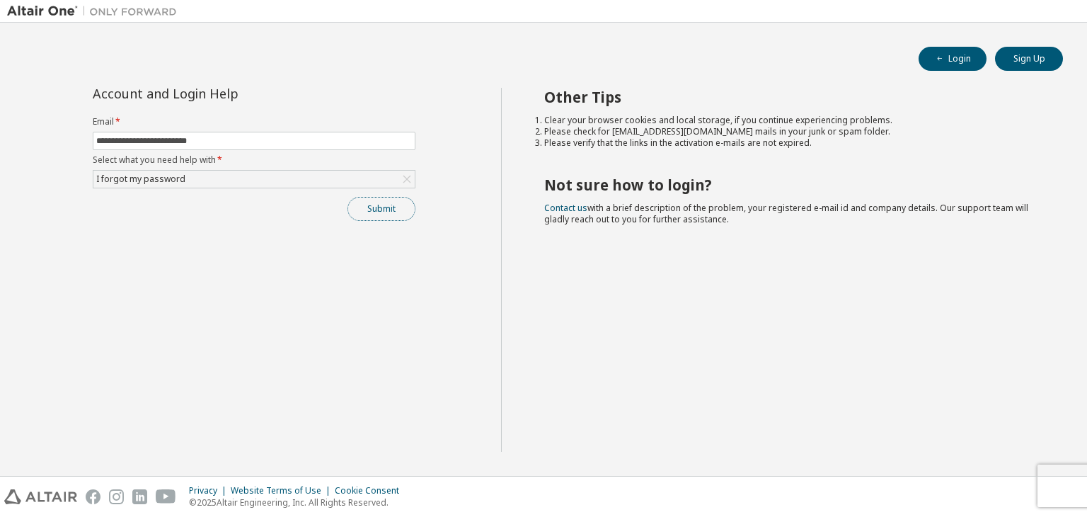
click at [397, 205] on button "Submit" at bounding box center [382, 209] width 68 height 24
drag, startPoint x: 534, startPoint y: 120, endPoint x: 912, endPoint y: 243, distance: 397.6
click at [912, 243] on div "Other Tips Clear your browser cookies and local storage, if you continue experi…" at bounding box center [791, 270] width 580 height 364
click at [778, 249] on div "Other Tips Clear your browser cookies and local storage, if you continue experi…" at bounding box center [791, 270] width 580 height 364
click at [382, 207] on button "Submit" at bounding box center [382, 209] width 68 height 24
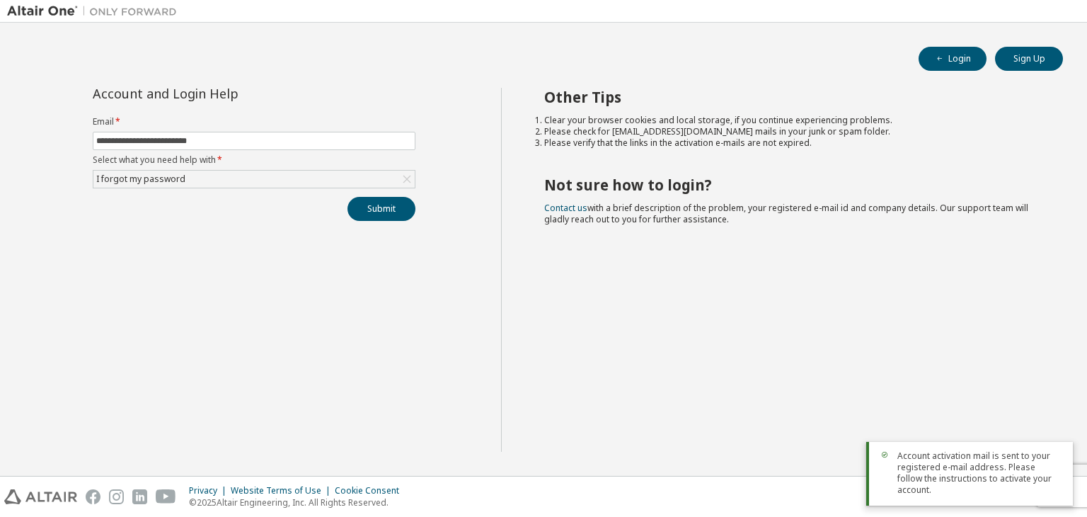
drag, startPoint x: 541, startPoint y: 95, endPoint x: 872, endPoint y: 260, distance: 370.1
click at [900, 255] on div "Other Tips Clear your browser cookies and local storage, if you continue experi…" at bounding box center [791, 270] width 580 height 364
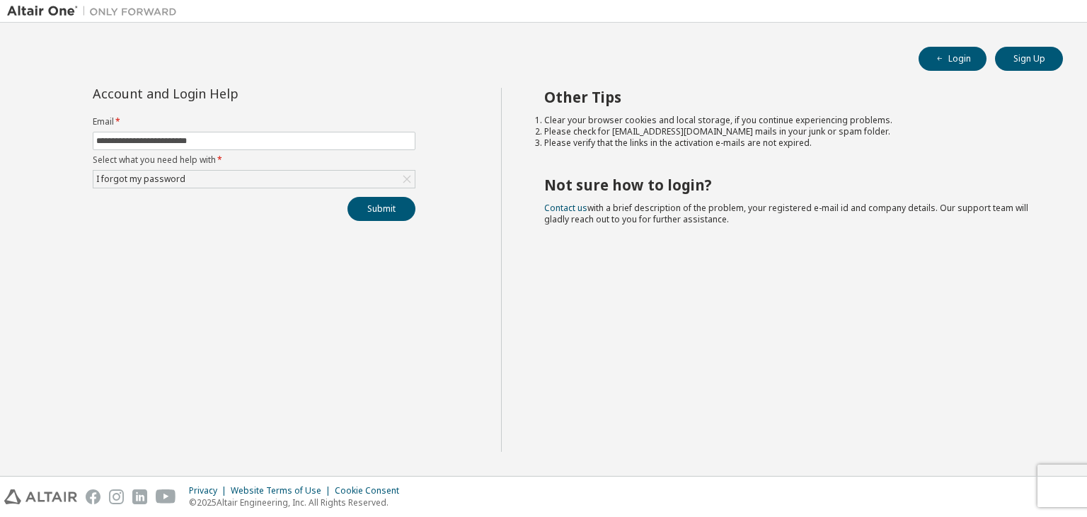
copy div "Other Tips Clear your browser cookies and local storage, if you continue experi…"
click at [851, 156] on div "Other Tips Clear your browser cookies and local storage, if you continue experi…" at bounding box center [791, 270] width 580 height 364
click at [968, 58] on button "Login" at bounding box center [953, 59] width 68 height 24
click at [1034, 55] on button "Sign Up" at bounding box center [1029, 59] width 68 height 24
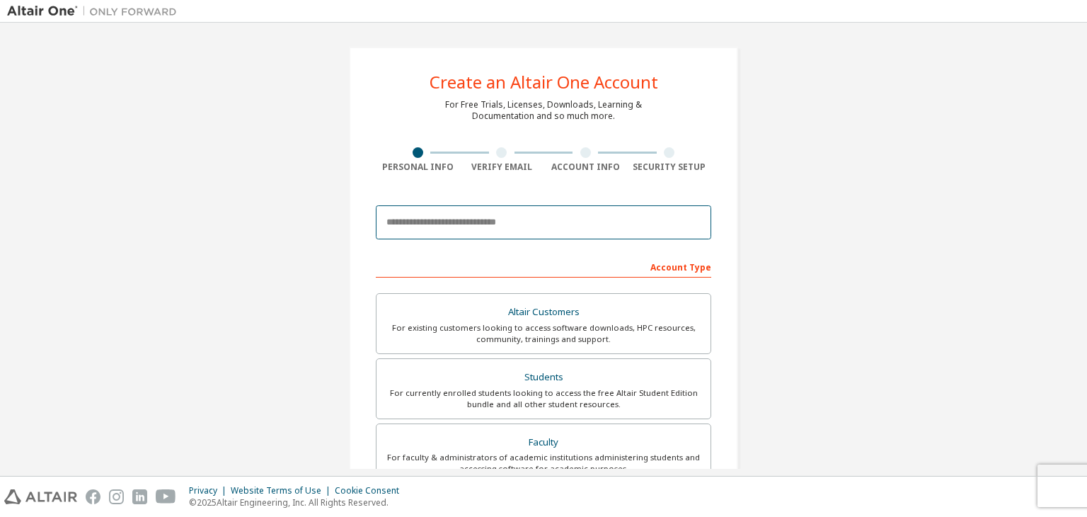
click at [536, 231] on input "email" at bounding box center [544, 222] width 336 height 34
type input "**********"
click at [548, 228] on input "email" at bounding box center [544, 222] width 336 height 34
type input "**********"
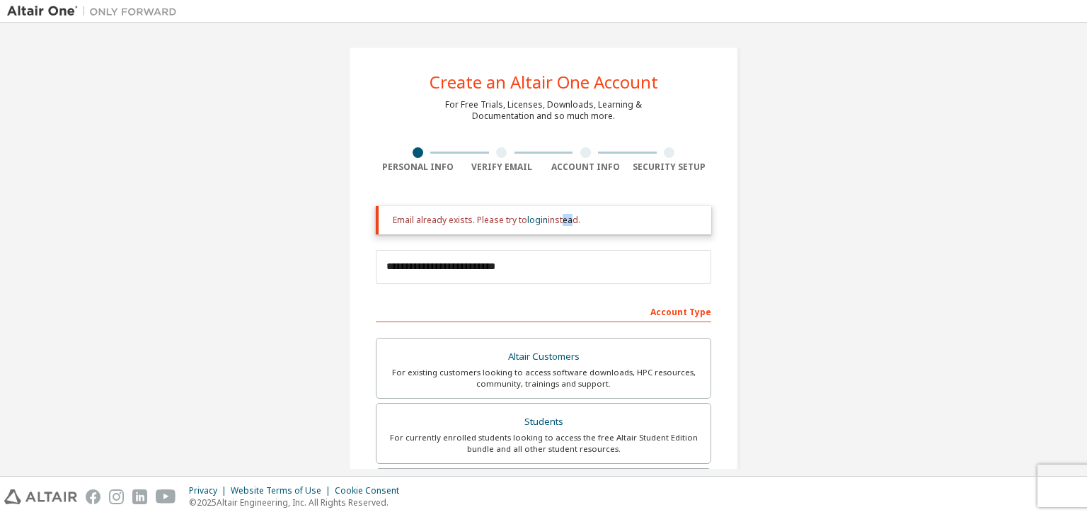
drag, startPoint x: 566, startPoint y: 216, endPoint x: 572, endPoint y: 220, distance: 7.7
click at [556, 219] on div "Email already exists. Please try to login instead." at bounding box center [546, 220] width 307 height 11
drag, startPoint x: 578, startPoint y: 220, endPoint x: 396, endPoint y: 234, distance: 182.4
click at [396, 234] on div "Email already exists. Please try to login instead." at bounding box center [544, 220] width 336 height 28
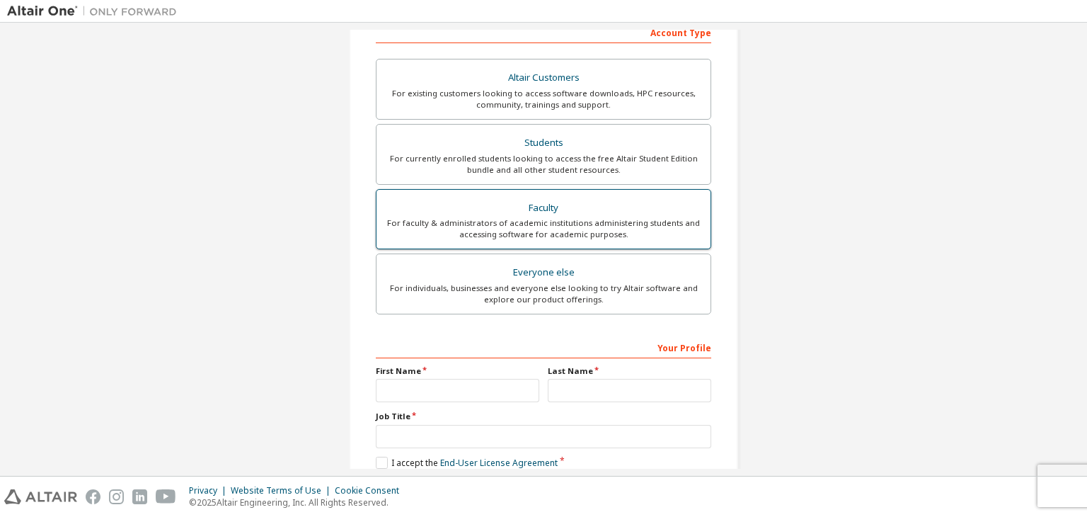
scroll to position [353, 0]
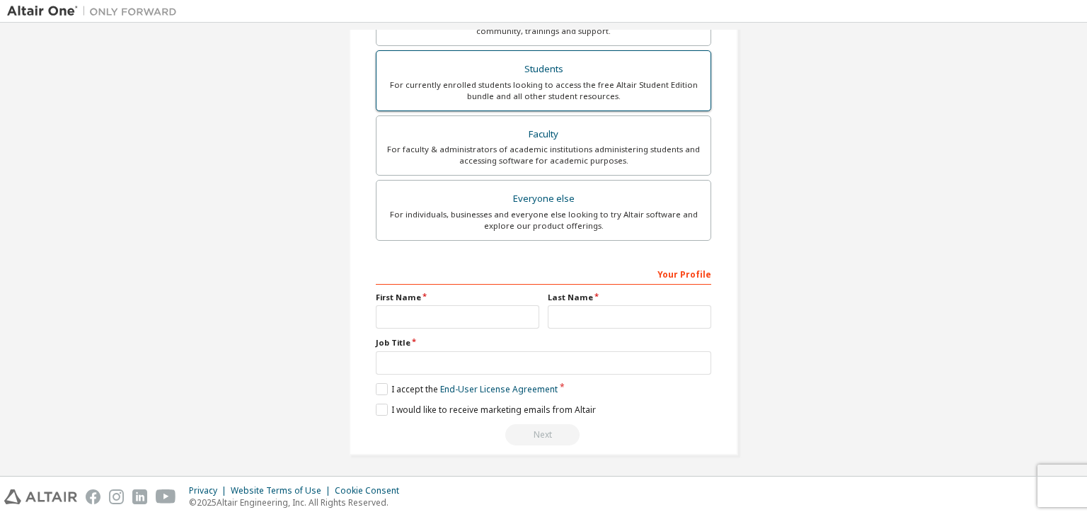
click at [583, 91] on div "For currently enrolled students looking to access the free Altair Student Editi…" at bounding box center [543, 90] width 317 height 23
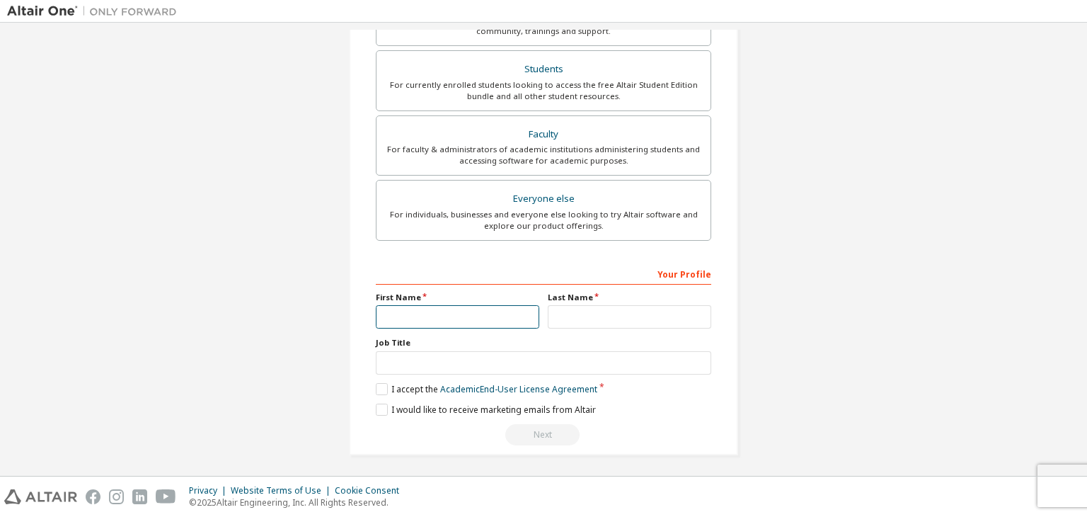
click at [448, 307] on input "text" at bounding box center [458, 316] width 164 height 23
type input "****"
click at [595, 311] on input "text" at bounding box center [630, 316] width 164 height 23
type input "**********"
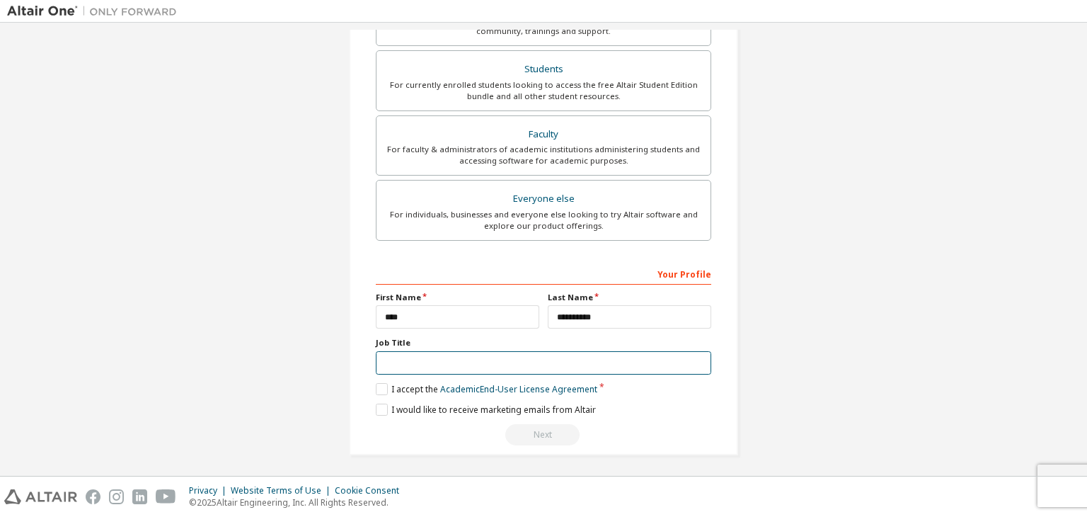
click at [509, 355] on input "text" at bounding box center [544, 362] width 336 height 23
type input "********"
click at [379, 383] on label "I accept the Academic End-User License Agreement" at bounding box center [487, 389] width 222 height 12
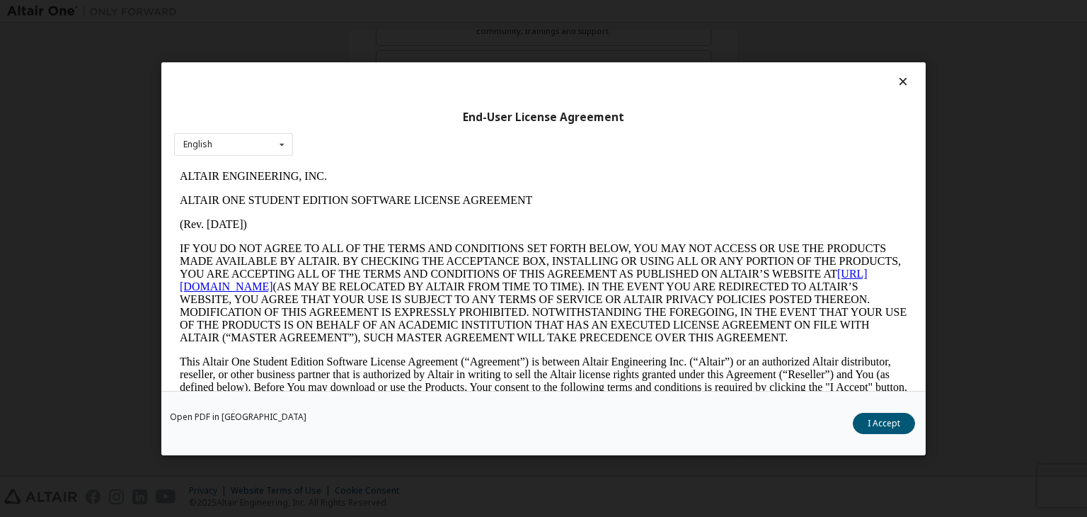
scroll to position [0, 0]
click at [867, 423] on button "I Accept" at bounding box center [884, 423] width 62 height 21
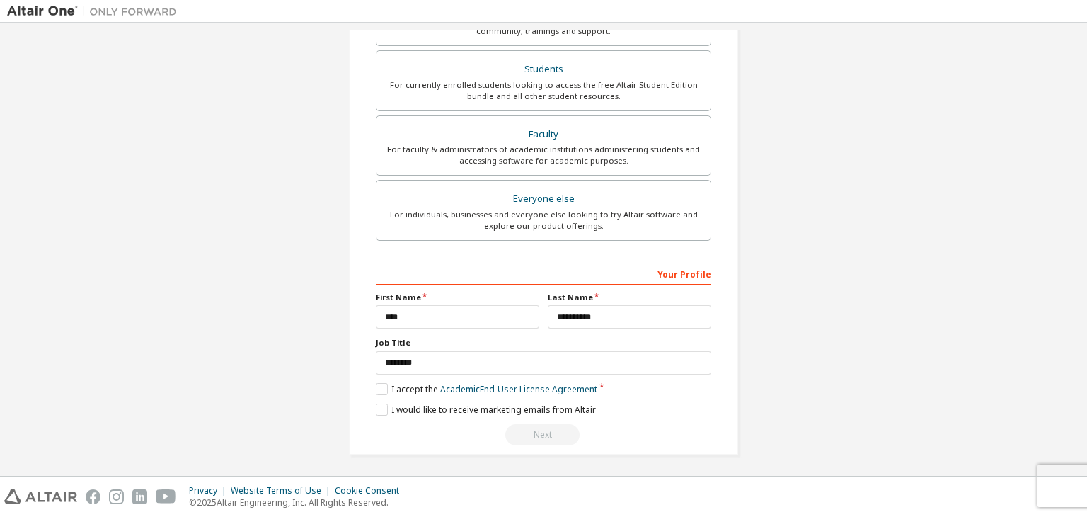
click at [552, 438] on div "Next" at bounding box center [544, 434] width 336 height 21
click at [539, 427] on div "Next" at bounding box center [544, 434] width 336 height 21
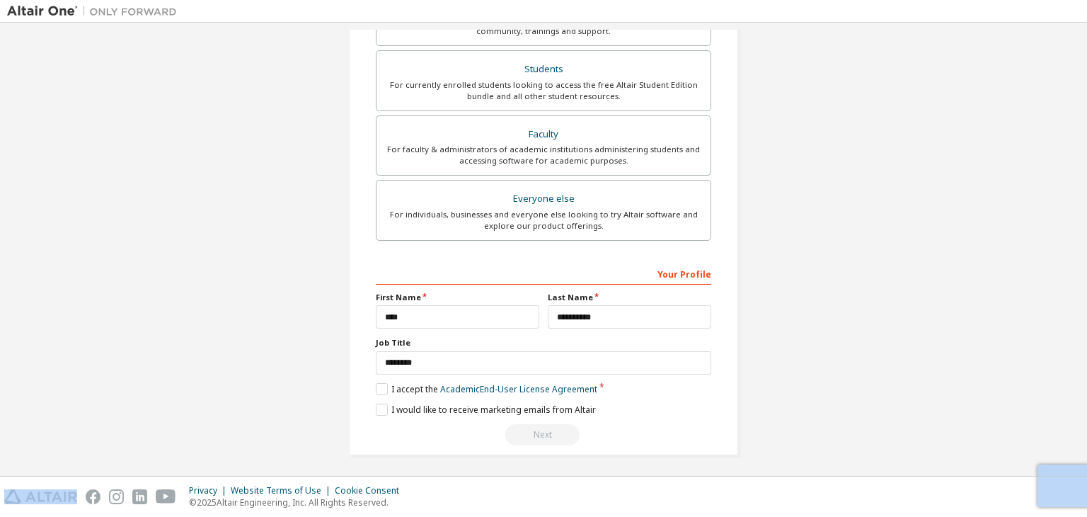
click at [539, 427] on div "Next" at bounding box center [544, 434] width 336 height 21
click at [1063, 481] on div "Privacy Website Terms of Use Cookie Consent © 2025 Altair Engineering, Inc. All…" at bounding box center [543, 496] width 1087 height 40
click at [1060, 479] on div "Privacy Website Terms of Use Cookie Consent © 2025 Altair Engineering, Inc. All…" at bounding box center [543, 496] width 1087 height 40
click at [1059, 478] on div "Privacy Website Terms of Use Cookie Consent © 2025 Altair Engineering, Inc. All…" at bounding box center [543, 496] width 1087 height 40
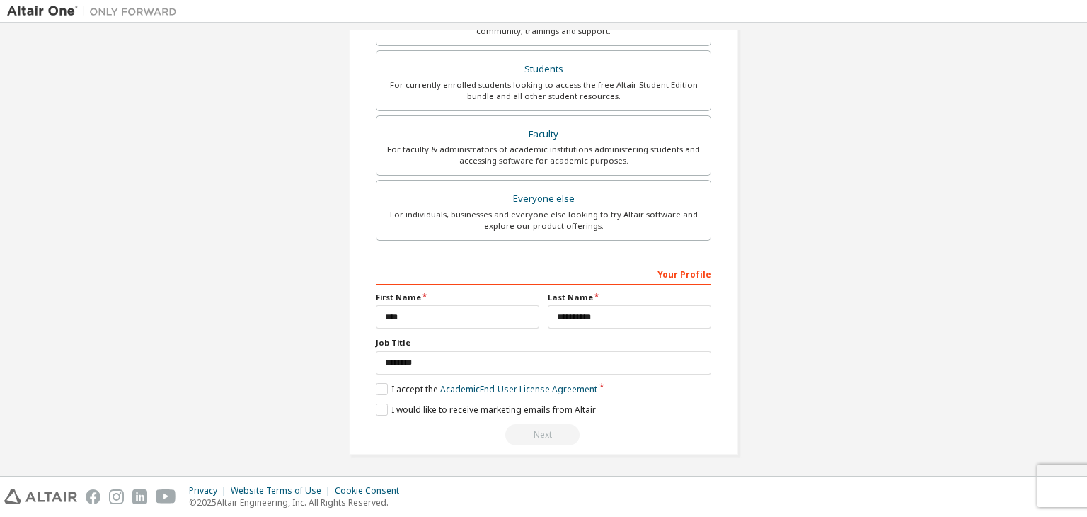
click at [550, 433] on div "Next" at bounding box center [544, 434] width 336 height 21
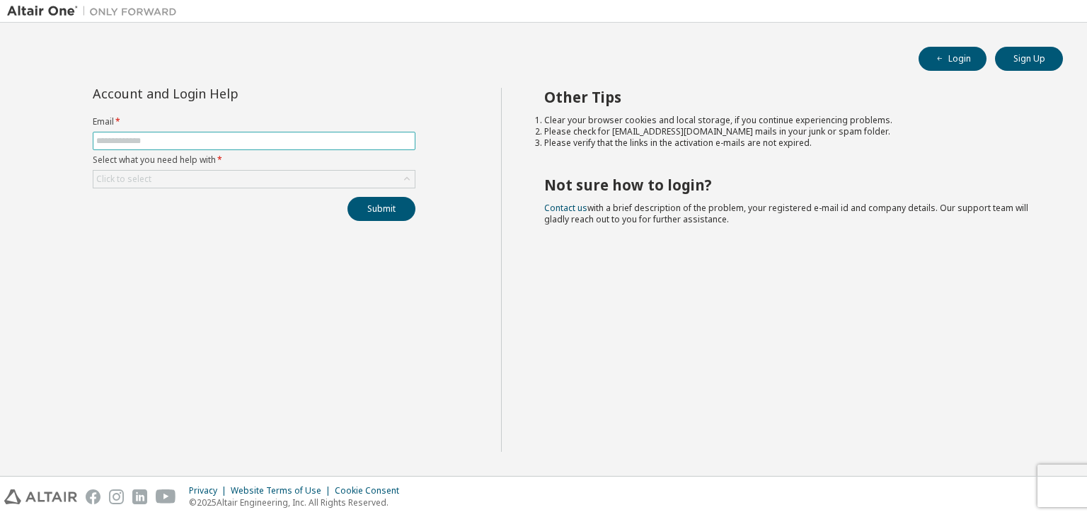
click at [162, 140] on input "text" at bounding box center [254, 140] width 316 height 11
type input "**********"
click at [177, 171] on div "Click to select" at bounding box center [253, 179] width 321 height 17
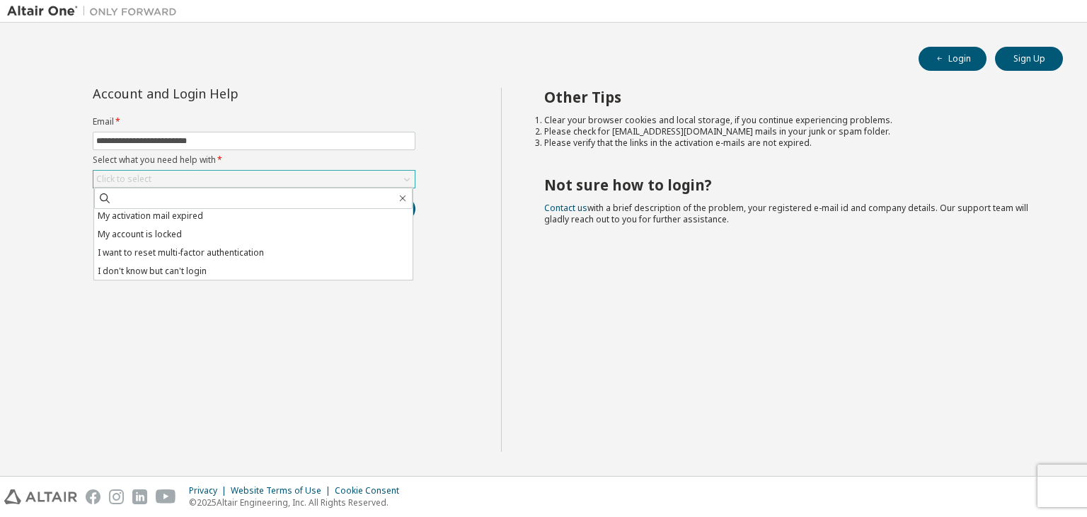
scroll to position [40, 0]
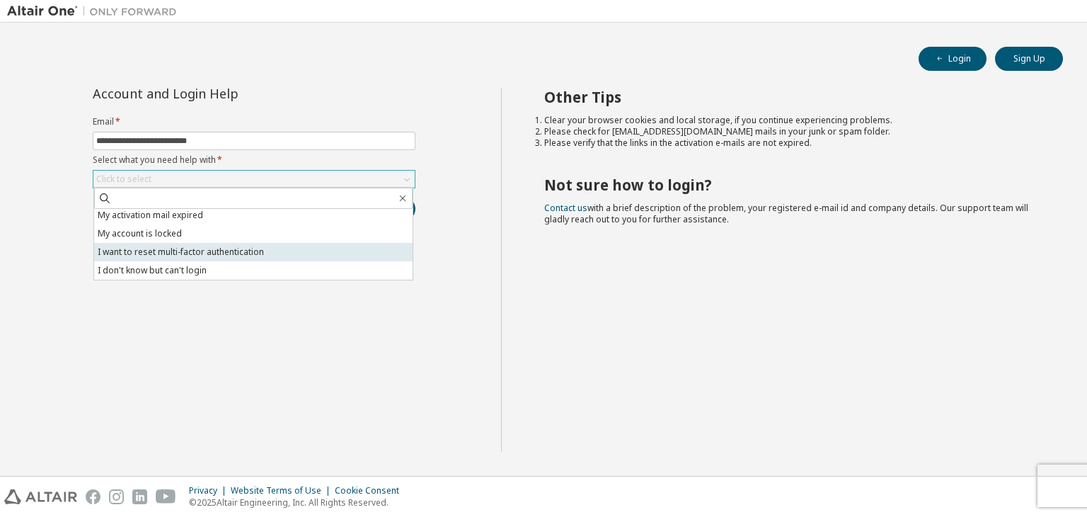
click at [244, 247] on li "I want to reset multi-factor authentication" at bounding box center [253, 252] width 319 height 18
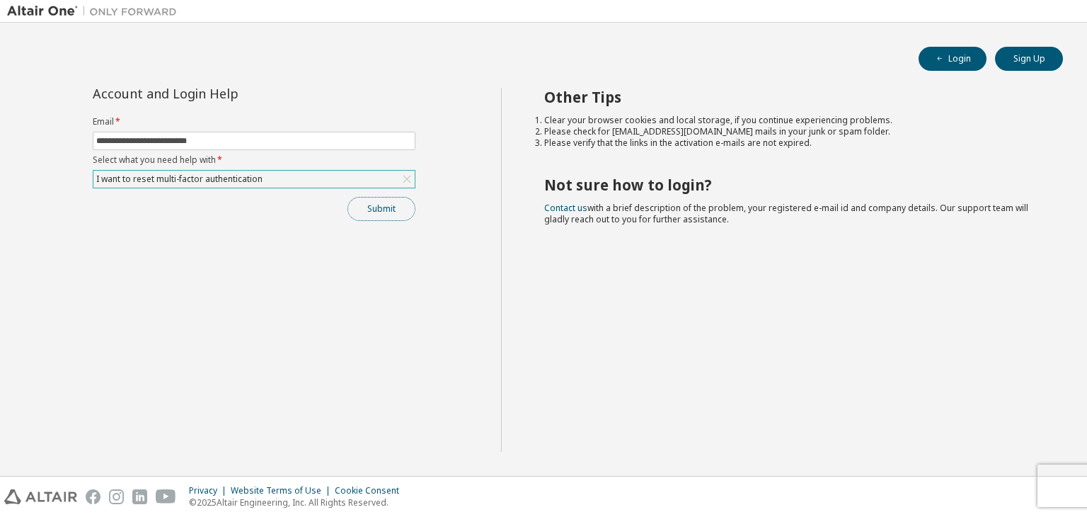
click at [399, 210] on button "Submit" at bounding box center [382, 209] width 68 height 24
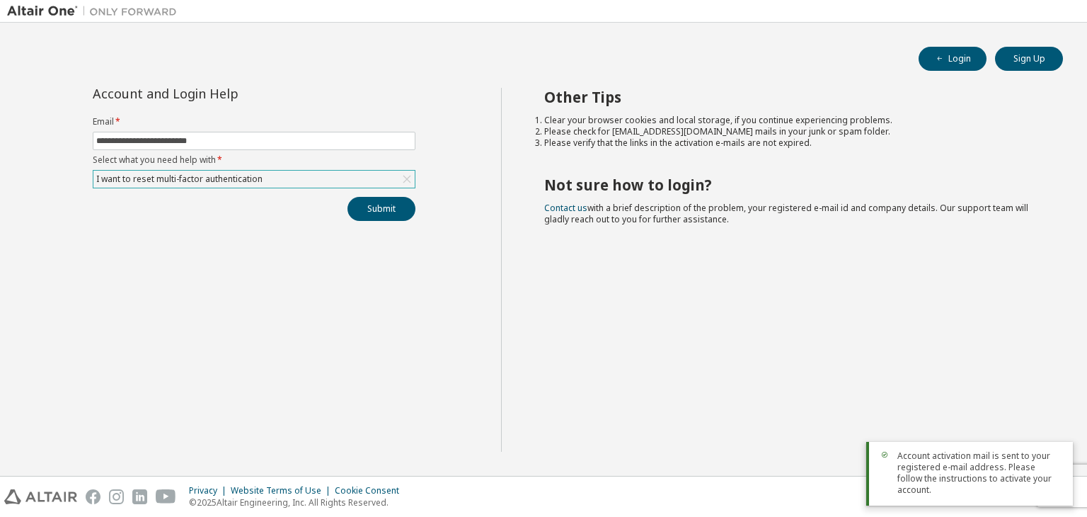
click at [924, 465] on span "Account activation mail is sent to your registered e-mail address. Please follo…" at bounding box center [980, 472] width 164 height 45
drag, startPoint x: 887, startPoint y: 465, endPoint x: 966, endPoint y: 504, distance: 88.3
click at [966, 504] on div "Account activation mail is sent to your registered e-mail address. Please follo…" at bounding box center [970, 474] width 207 height 64
copy span "Account activation mail is sent to your registered e-mail address. Please follo…"
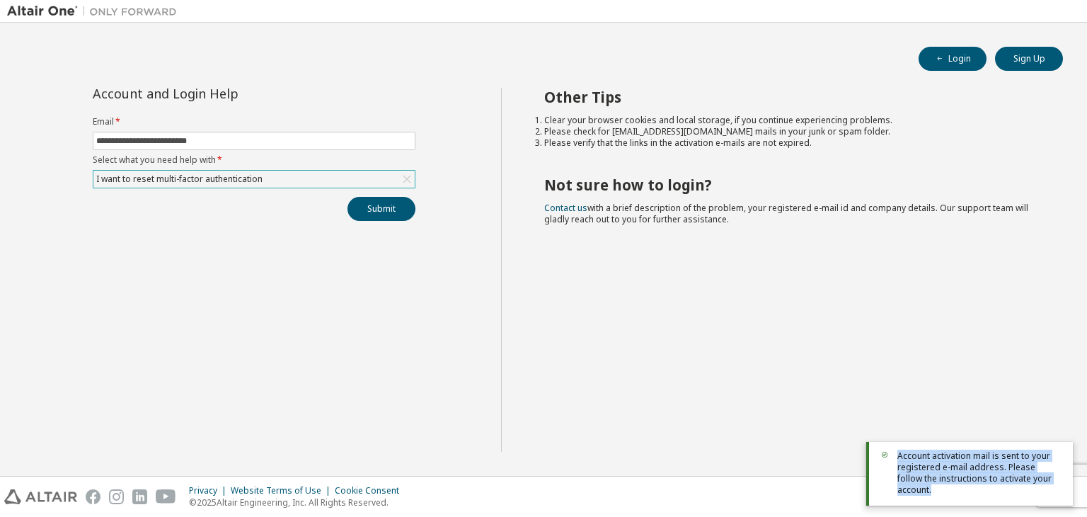
drag, startPoint x: 895, startPoint y: 468, endPoint x: 1022, endPoint y: 496, distance: 130.5
click at [1022, 496] on div "Account activation mail is sent to your registered e-mail address. Please follo…" at bounding box center [970, 474] width 207 height 64
